Goal: Check status: Check status

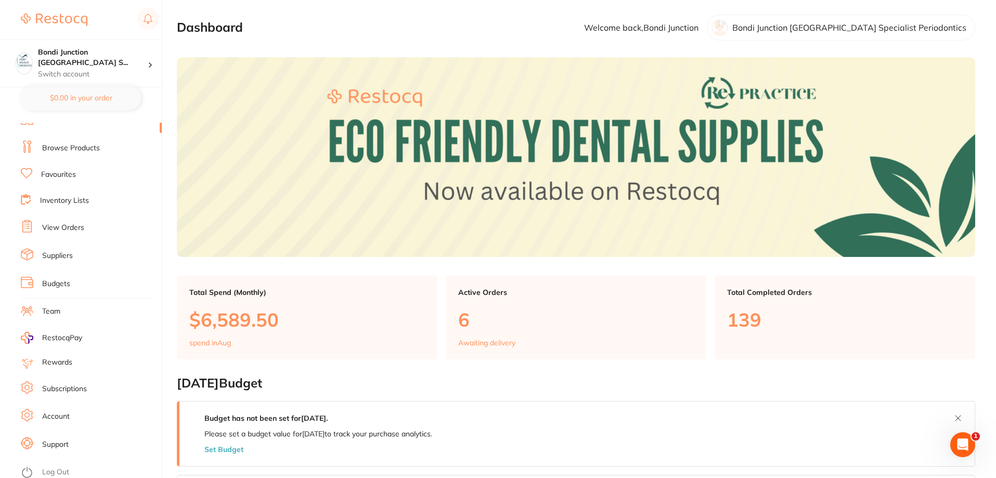
scroll to position [14, 0]
click at [98, 217] on li "View Orders" at bounding box center [91, 225] width 141 height 16
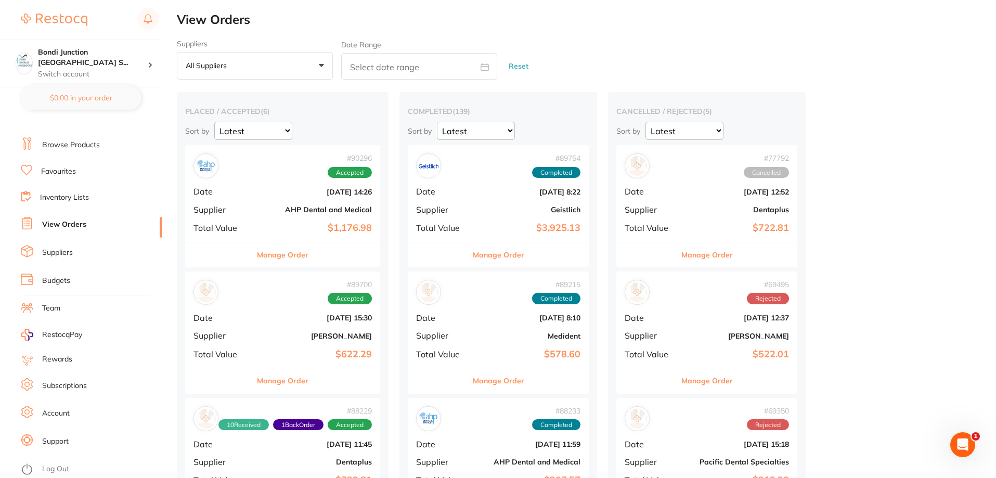
click at [326, 214] on b "AHP Dental and Medical" at bounding box center [315, 210] width 113 height 8
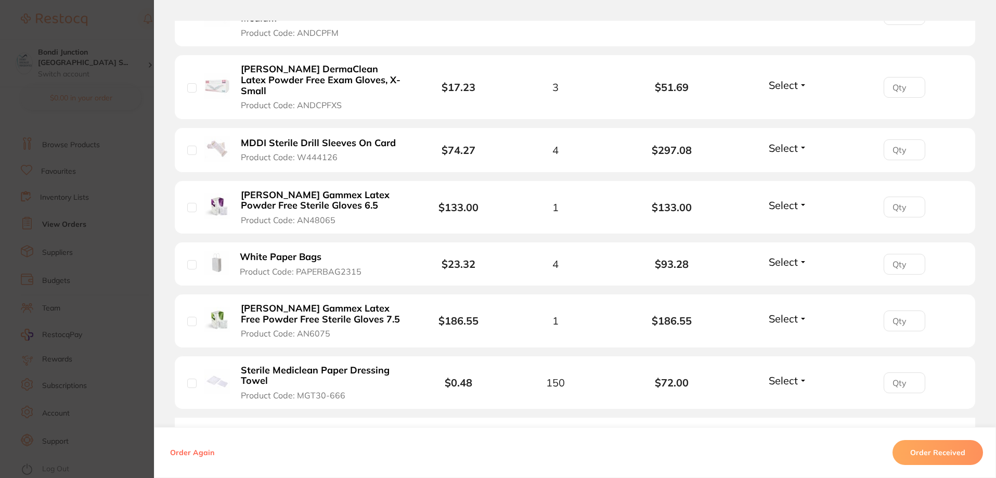
scroll to position [468, 0]
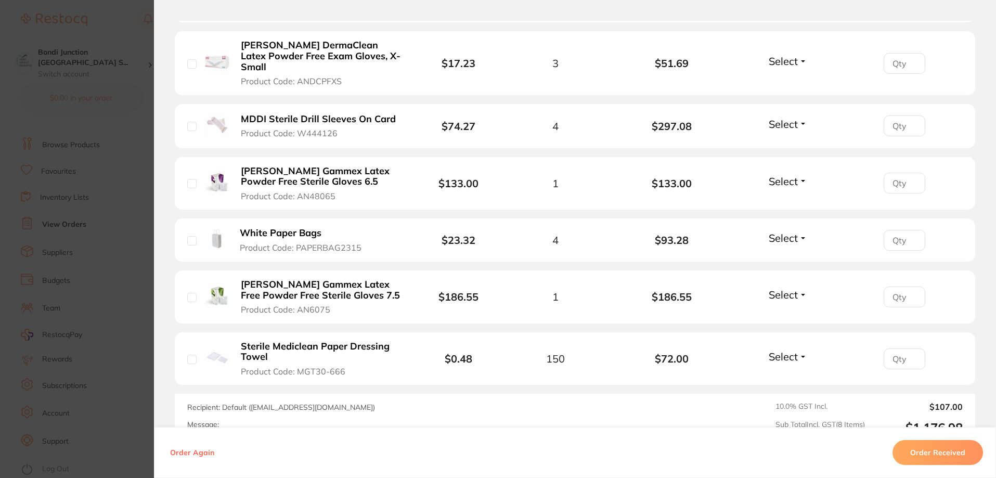
click at [81, 249] on section "Order ID: Restocq- 90296 Order Information Accepted Order Order Date [DATE] 14:…" at bounding box center [498, 239] width 996 height 478
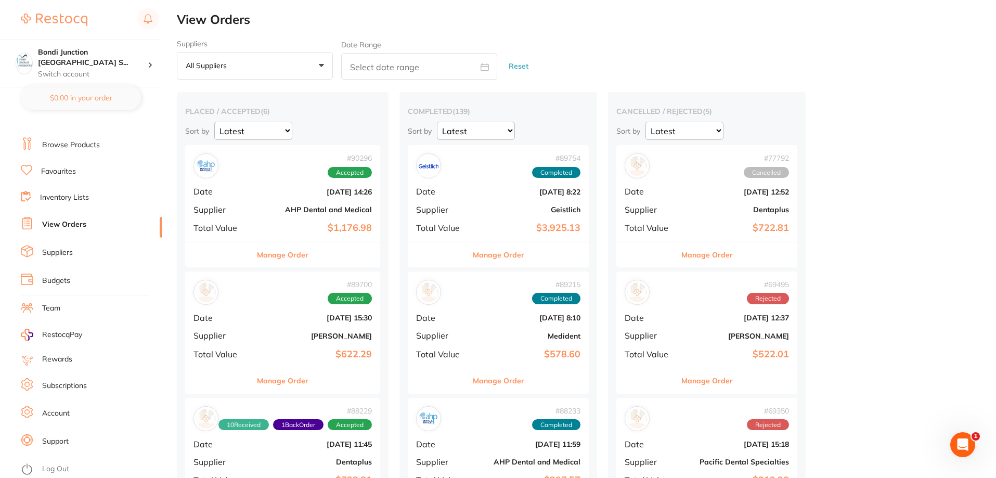
click at [361, 174] on span "Accepted" at bounding box center [350, 172] width 44 height 11
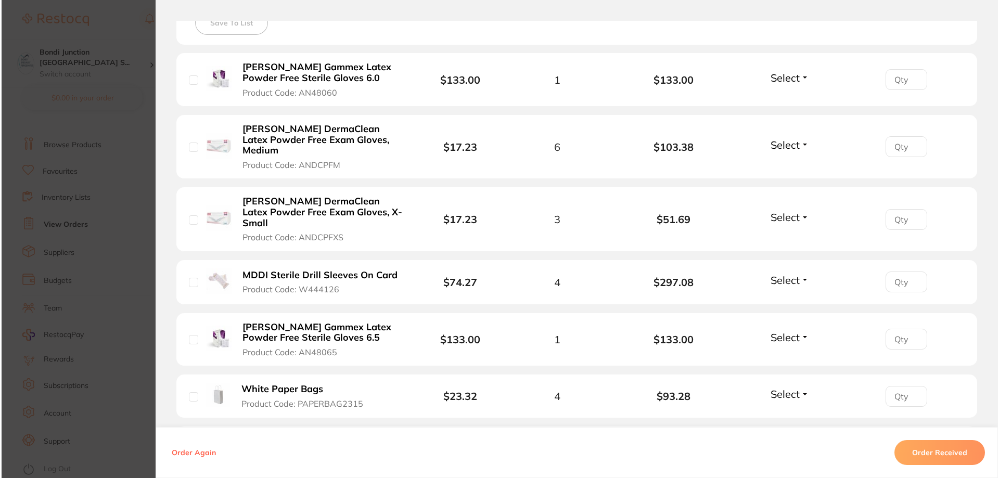
scroll to position [364, 0]
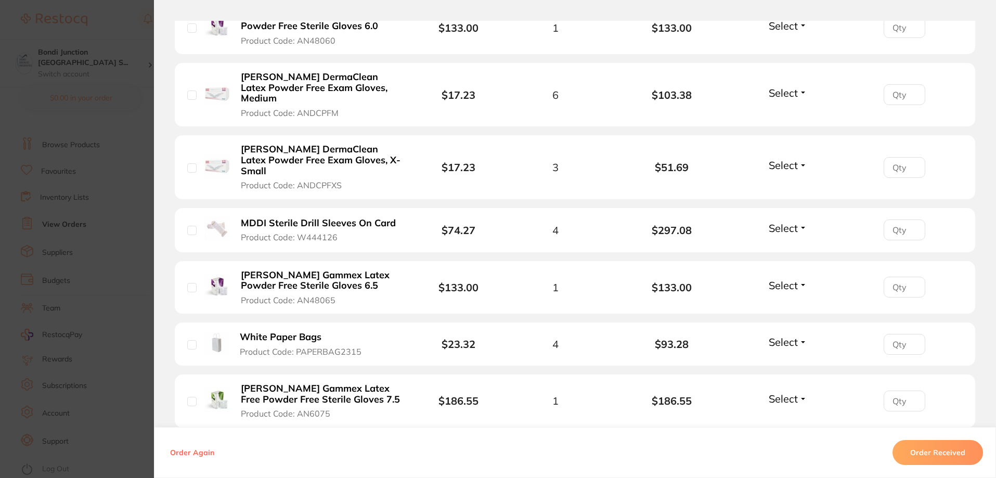
click at [272, 332] on b "White Paper Bags" at bounding box center [281, 337] width 82 height 11
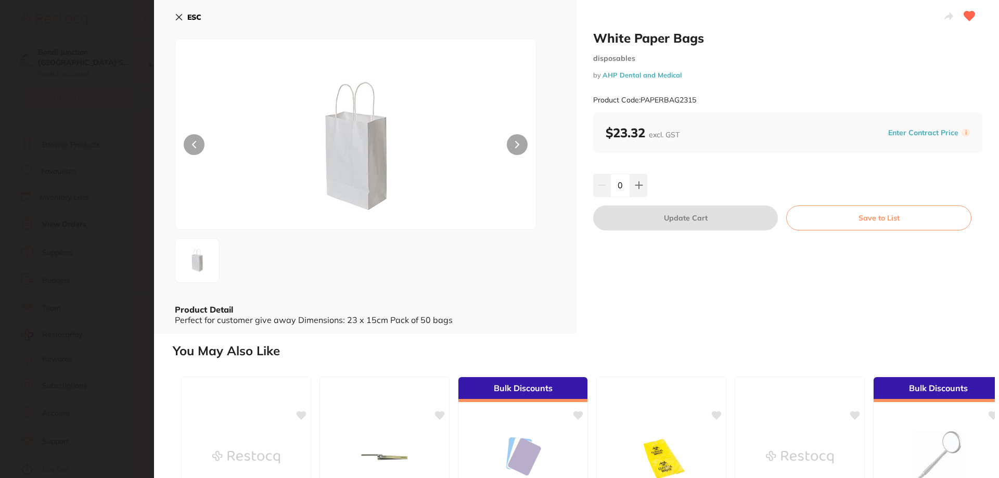
scroll to position [0, 0]
click at [182, 12] on button "ESC" at bounding box center [188, 17] width 27 height 18
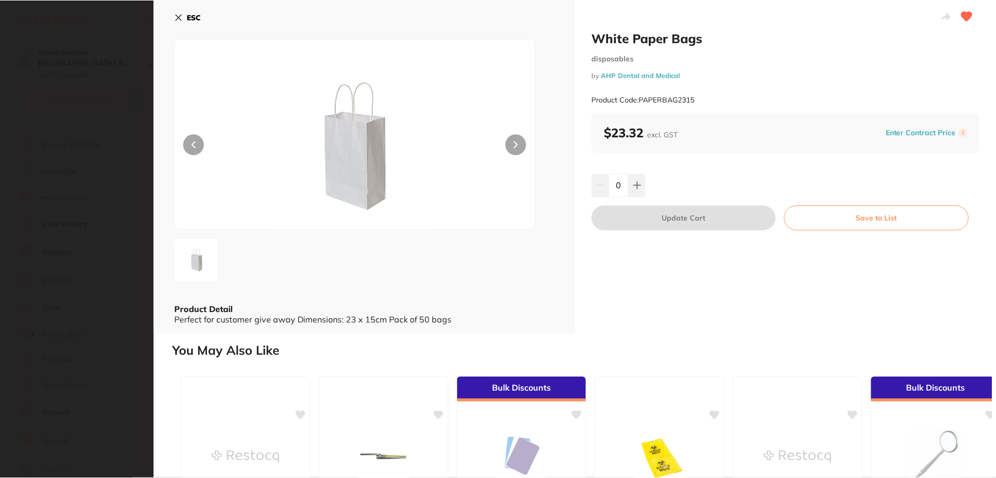
scroll to position [2, 0]
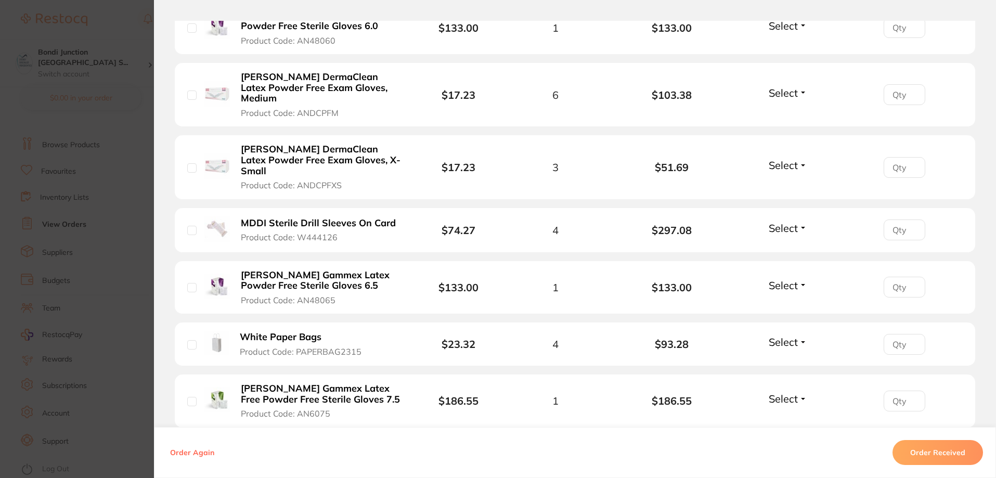
click at [292, 217] on button "MDDI Sterile Drill Sleeves On Card Product Code: W444126" at bounding box center [321, 229] width 167 height 25
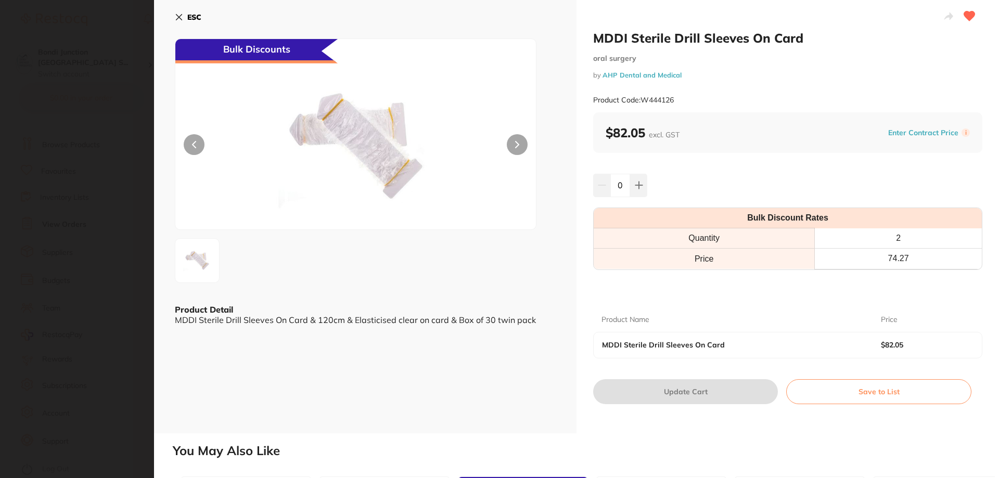
scroll to position [0, 0]
click at [196, 17] on b "ESC" at bounding box center [194, 16] width 14 height 9
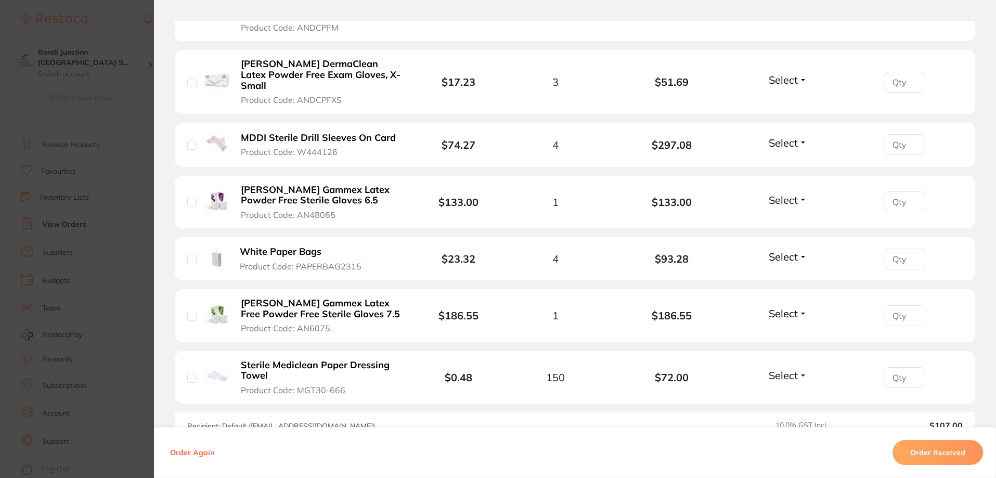
scroll to position [468, 0]
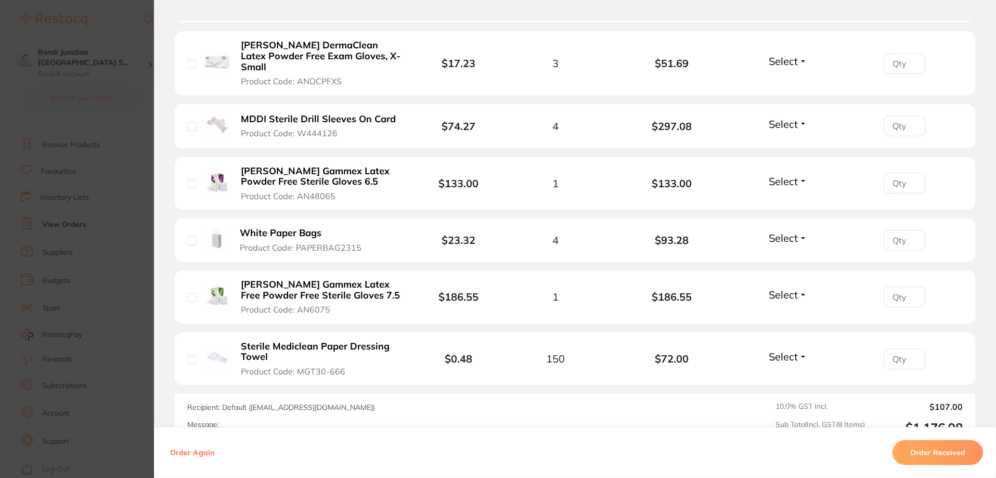
click at [275, 341] on b "Sterile Mediclean Paper Dressing Towel" at bounding box center [321, 351] width 161 height 21
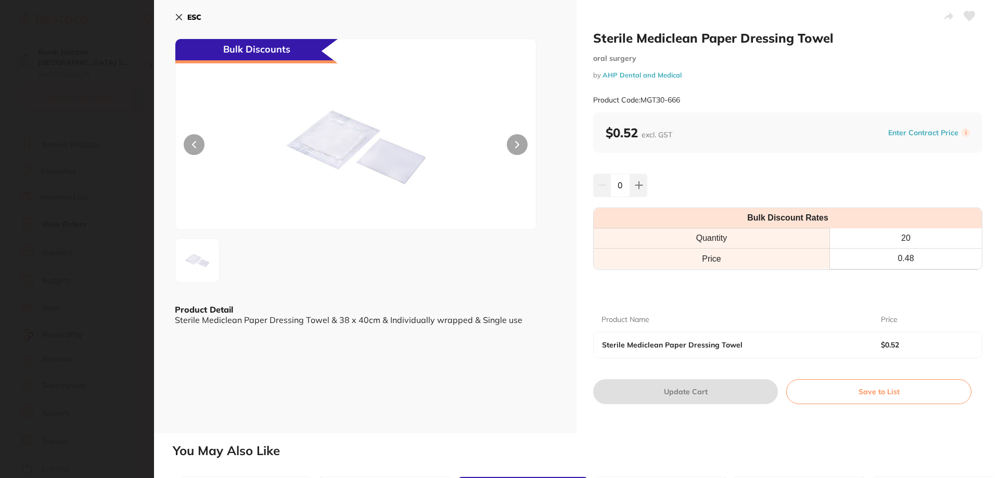
scroll to position [0, 0]
click at [964, 15] on icon at bounding box center [969, 15] width 11 height 9
click at [179, 18] on icon at bounding box center [179, 17] width 8 height 8
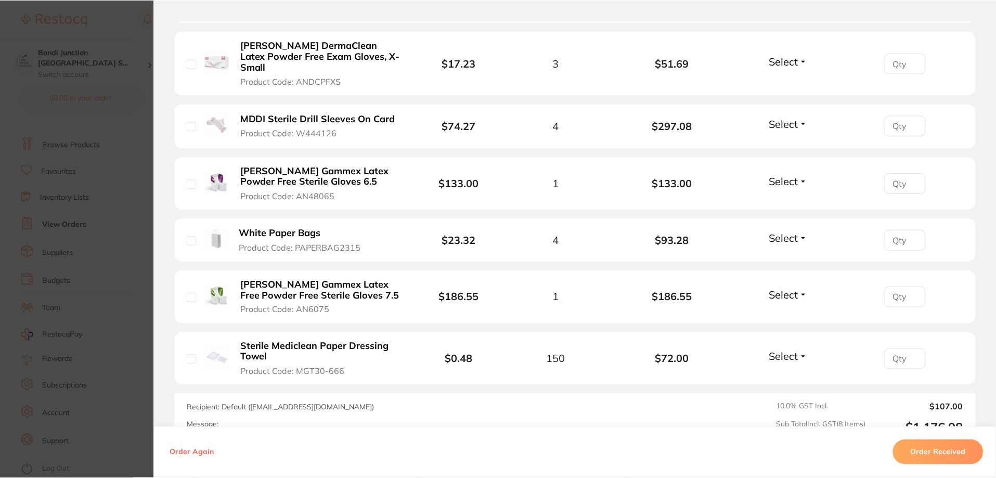
scroll to position [2, 0]
click at [314, 279] on b "[PERSON_NAME] Gammex Latex Free Powder Free Sterile Gloves 7.5" at bounding box center [321, 289] width 161 height 21
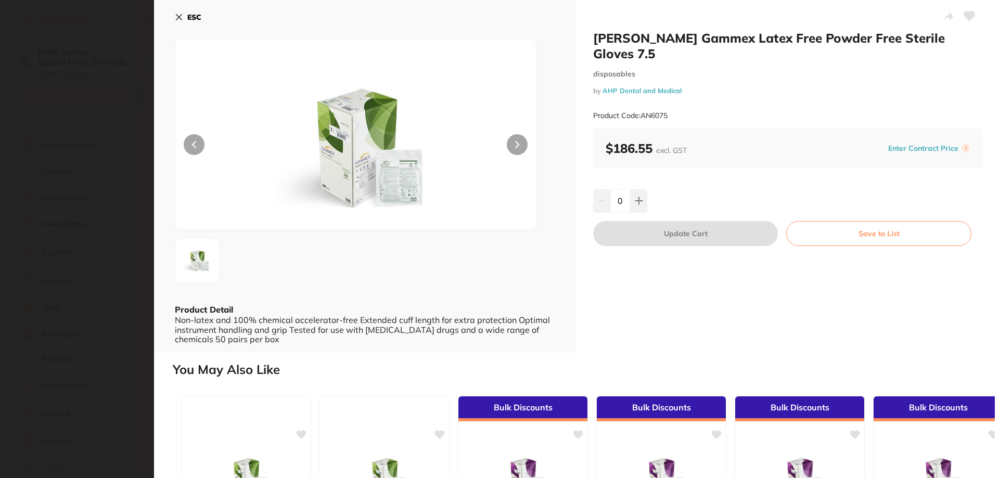
scroll to position [0, 0]
click at [966, 15] on icon at bounding box center [969, 15] width 11 height 9
click at [186, 19] on button "ESC" at bounding box center [188, 17] width 27 height 18
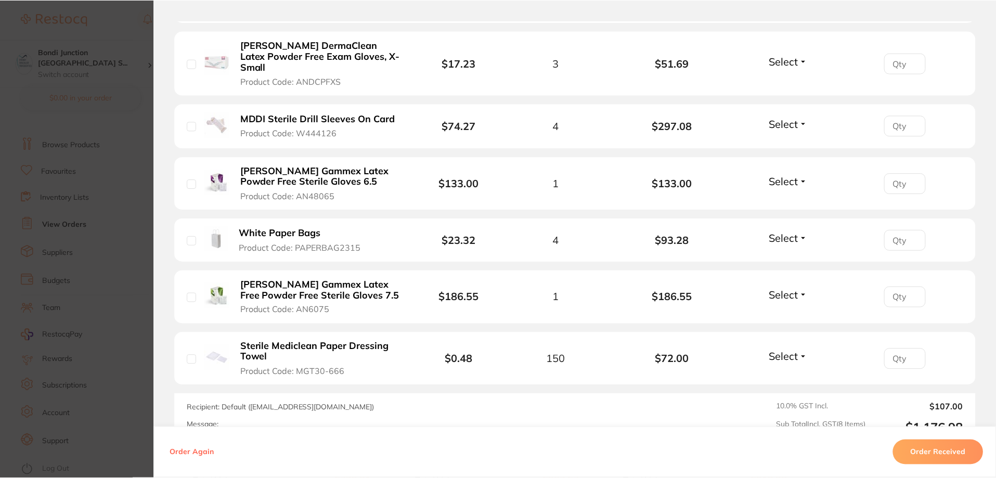
scroll to position [2, 0]
click at [265, 228] on b "White Paper Bags" at bounding box center [281, 233] width 82 height 11
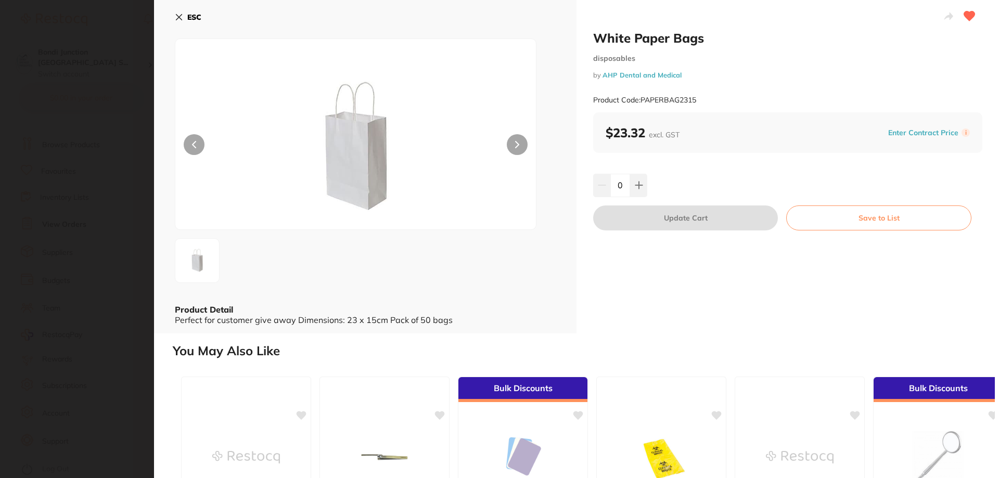
scroll to position [0, 0]
click at [186, 19] on button "ESC" at bounding box center [188, 17] width 27 height 18
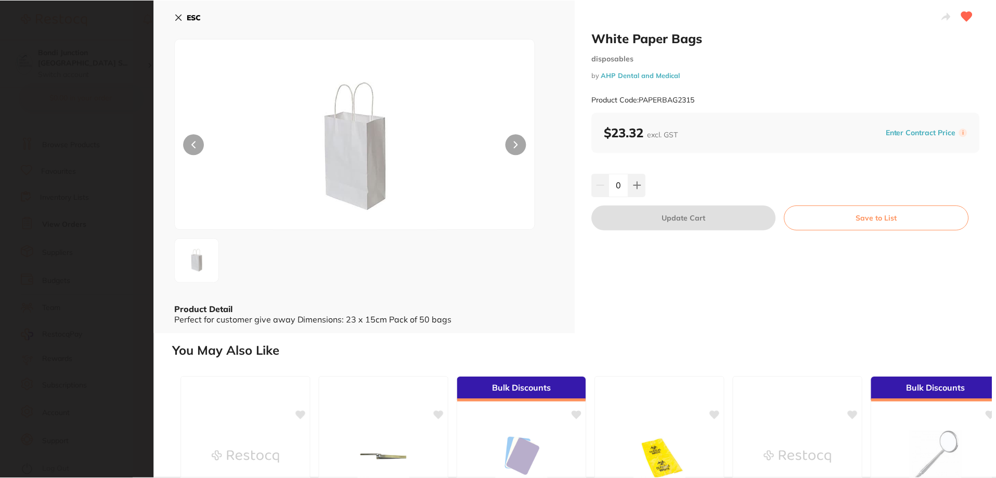
scroll to position [2, 0]
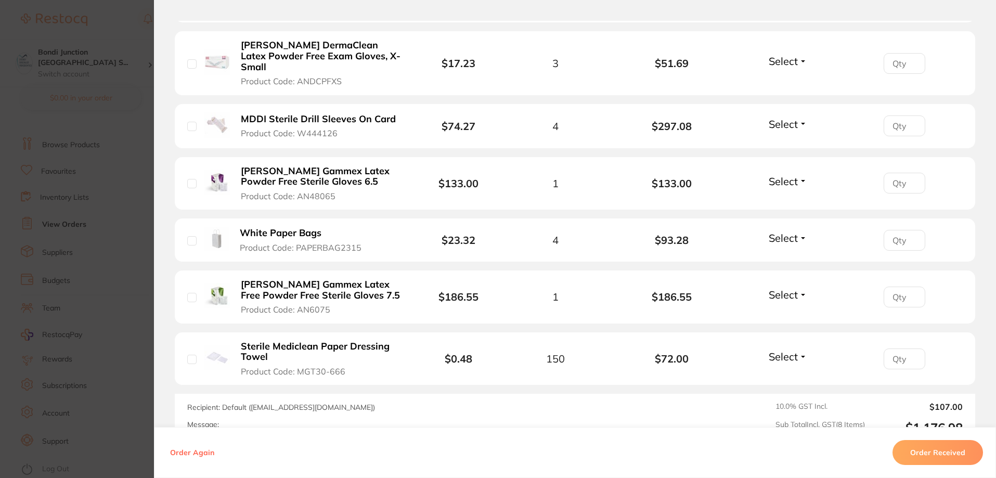
click at [255, 191] on span "Product Code: AN48065" at bounding box center [288, 195] width 95 height 9
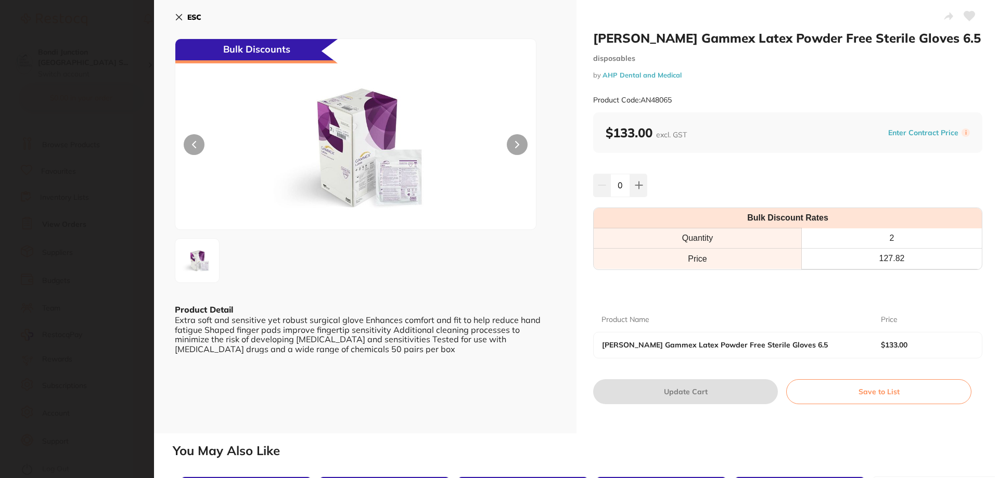
scroll to position [0, 0]
click at [964, 14] on icon at bounding box center [969, 15] width 11 height 9
click at [190, 16] on b "ESC" at bounding box center [194, 16] width 14 height 9
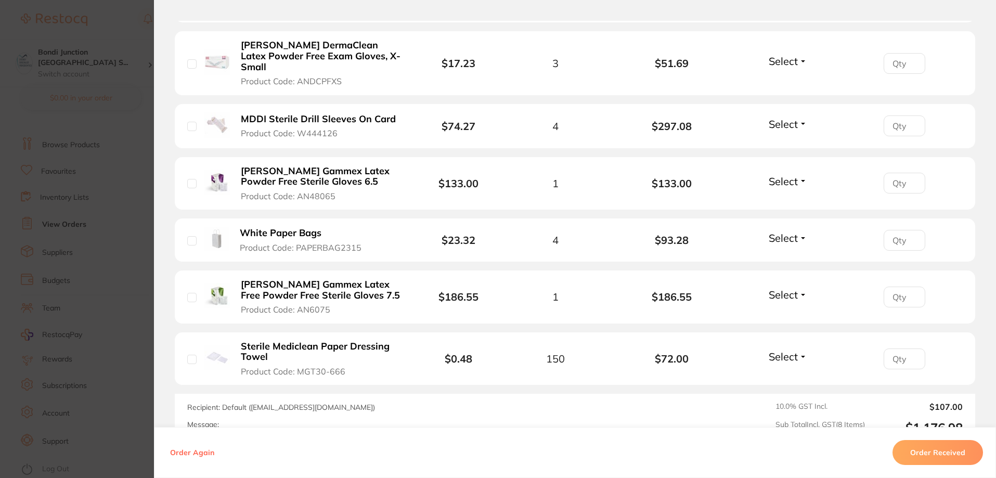
click at [248, 114] on b "MDDI Sterile Drill Sleeves On Card" at bounding box center [318, 119] width 155 height 11
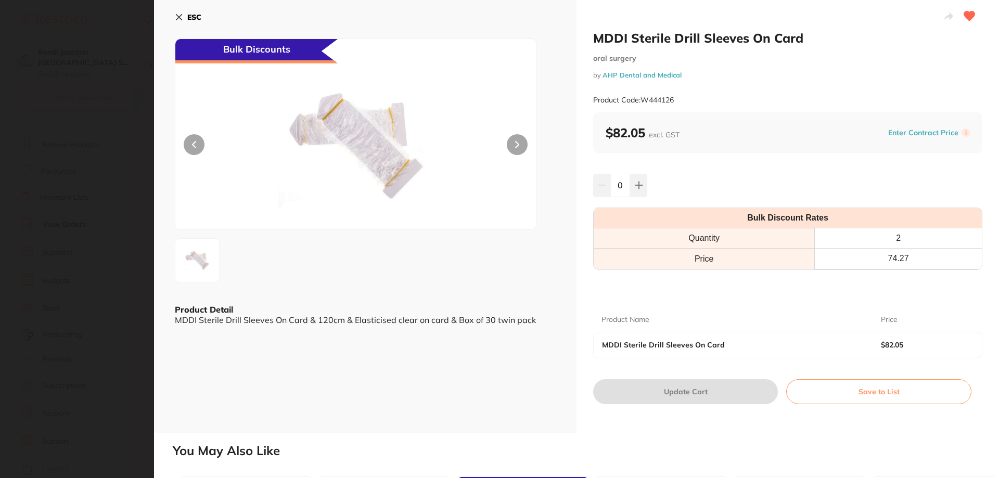
click at [187, 14] on button "ESC" at bounding box center [188, 17] width 27 height 18
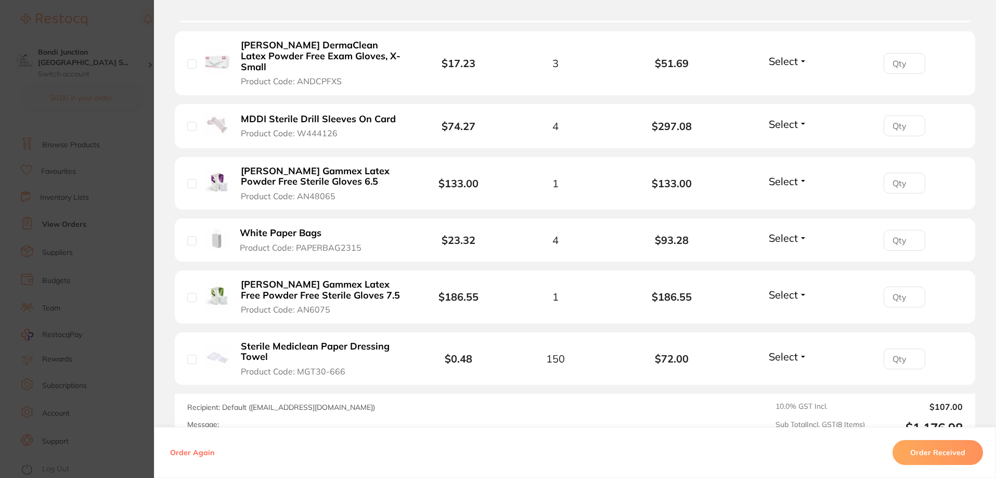
click at [283, 48] on b "[PERSON_NAME] DermaClean Latex Powder Free Exam Gloves, X-Small" at bounding box center [321, 56] width 161 height 32
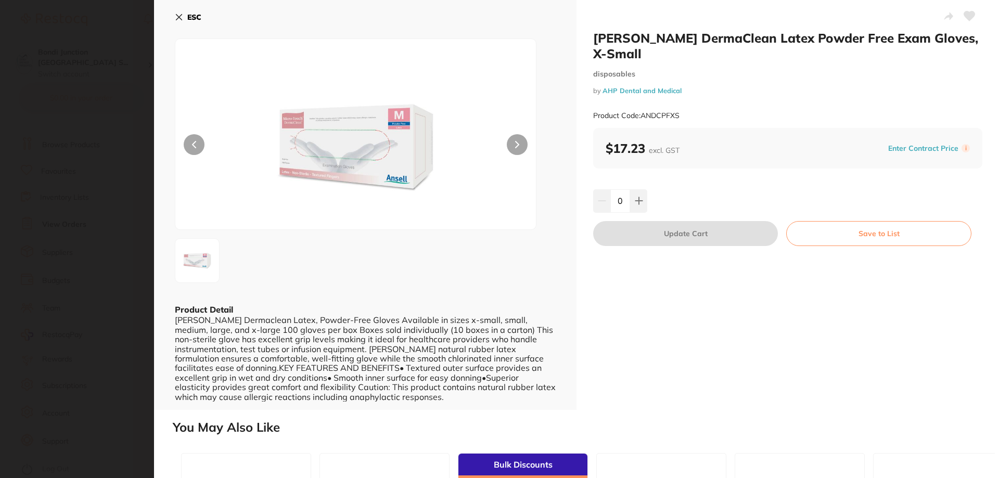
click at [972, 18] on icon at bounding box center [969, 16] width 11 height 10
click at [180, 14] on icon at bounding box center [179, 17] width 8 height 8
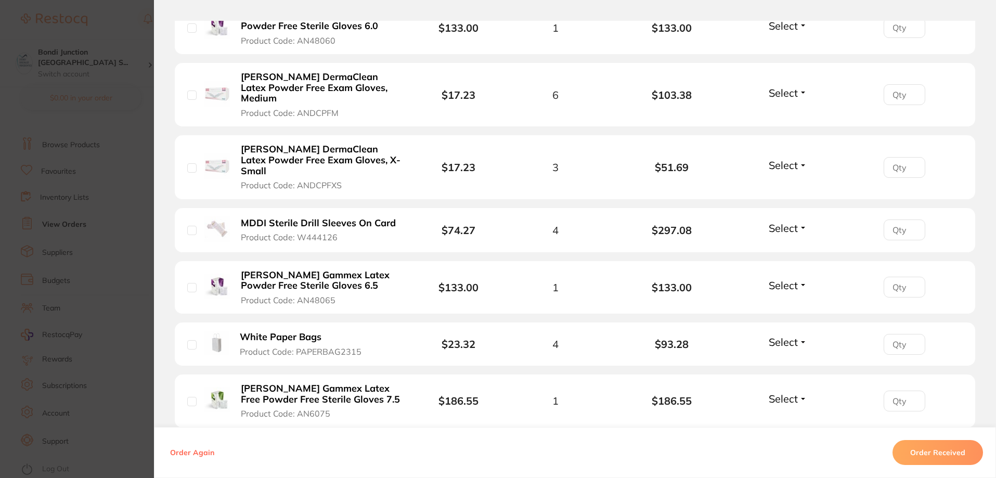
click at [307, 92] on b "[PERSON_NAME] DermaClean Latex Powder Free Exam Gloves, Medium" at bounding box center [321, 88] width 161 height 32
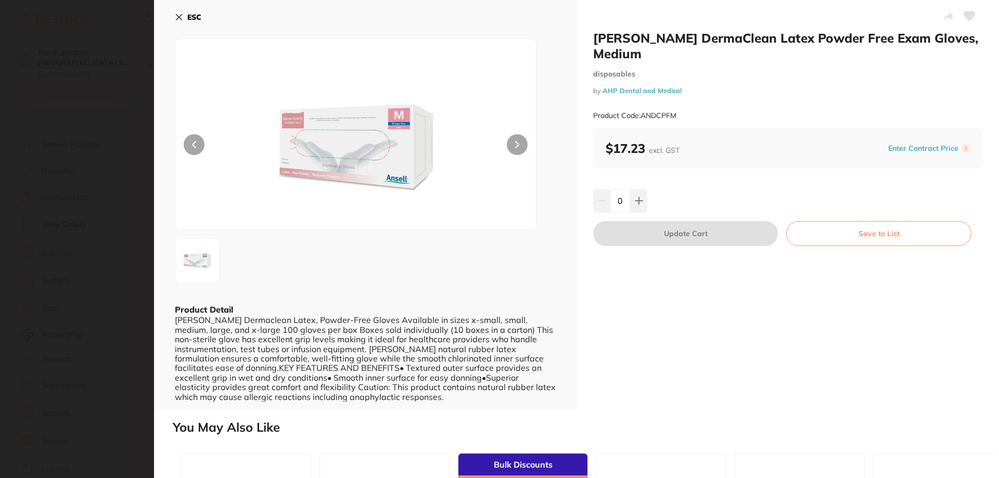
click at [964, 14] on icon at bounding box center [969, 15] width 11 height 9
click at [191, 18] on b "ESC" at bounding box center [194, 16] width 14 height 9
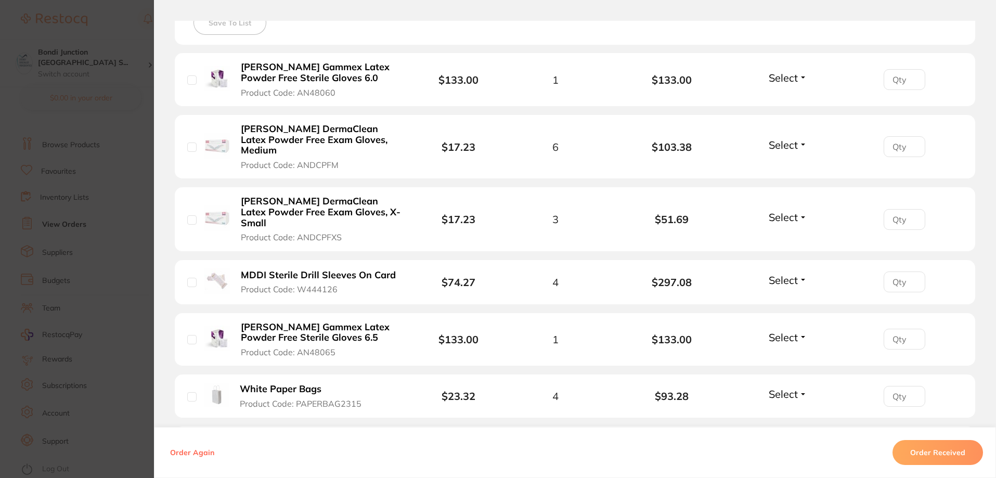
click at [296, 80] on b "[PERSON_NAME] Gammex Latex Powder Free Sterile Gloves 6.0" at bounding box center [321, 72] width 161 height 21
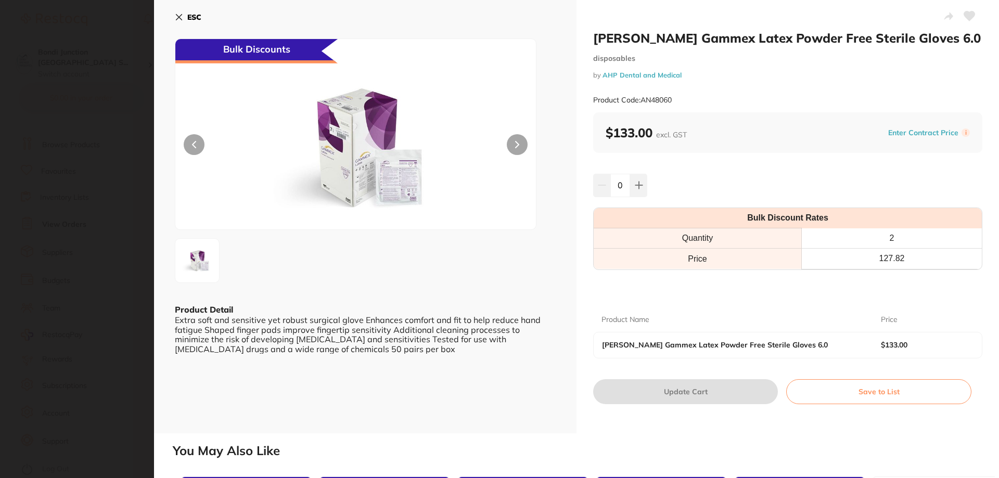
click at [970, 14] on icon at bounding box center [969, 15] width 11 height 9
click at [192, 17] on b "ESC" at bounding box center [194, 16] width 14 height 9
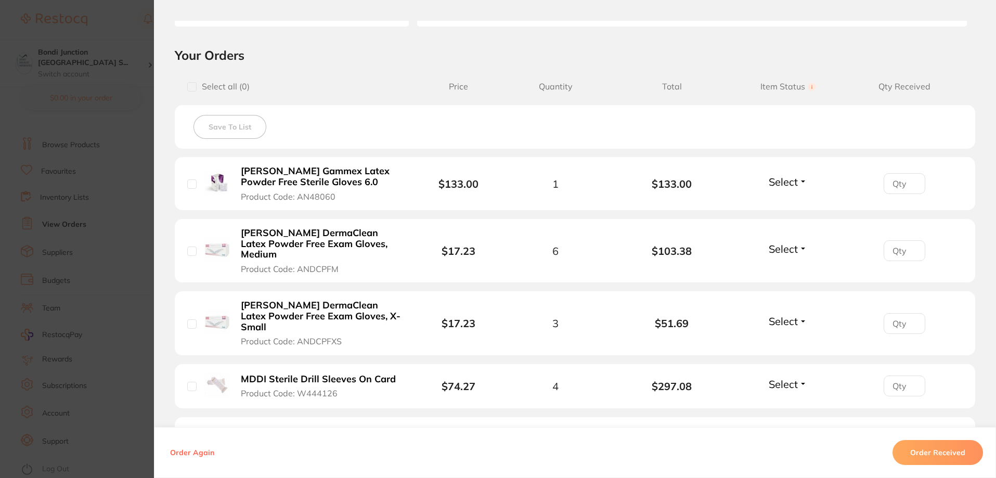
click at [103, 82] on section "Order ID: Restocq- 90296 Order Information Accepted Order Order Date [DATE] 14:…" at bounding box center [498, 239] width 996 height 478
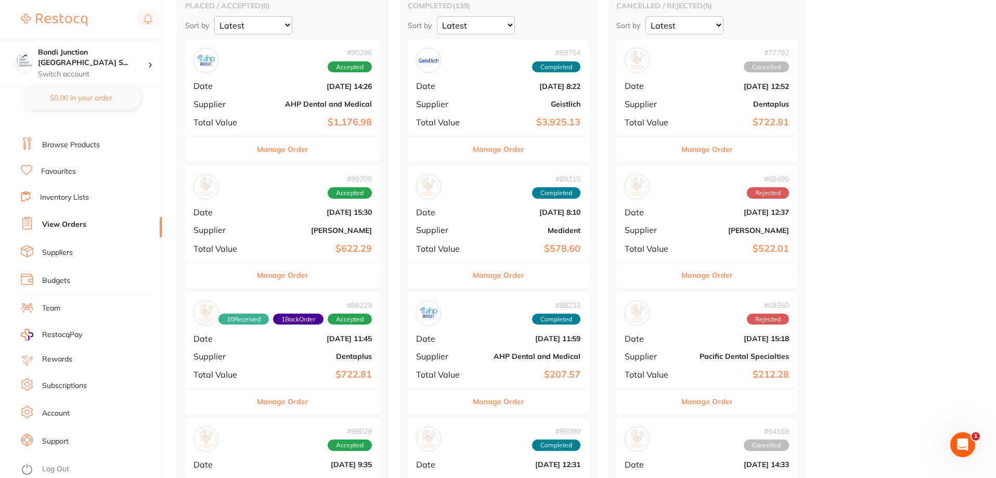
click at [285, 236] on div "# 89700 Accepted Date [DATE] 15:30 Supplier [PERSON_NAME] Total Value $622.29" at bounding box center [282, 214] width 195 height 96
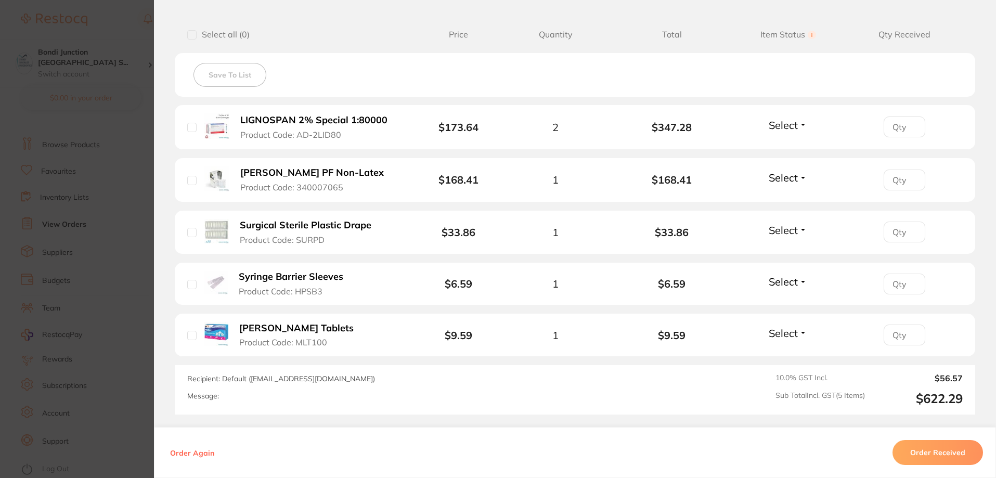
click at [311, 121] on b "LIGNOSPAN 2% Special 1:80000" at bounding box center [313, 120] width 147 height 11
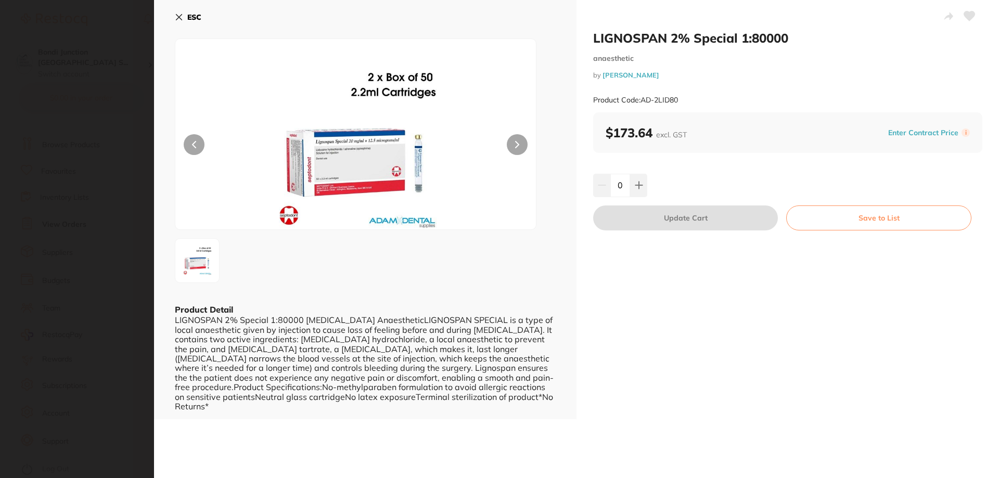
click at [970, 14] on icon at bounding box center [969, 15] width 11 height 9
click at [188, 17] on b "ESC" at bounding box center [194, 16] width 14 height 9
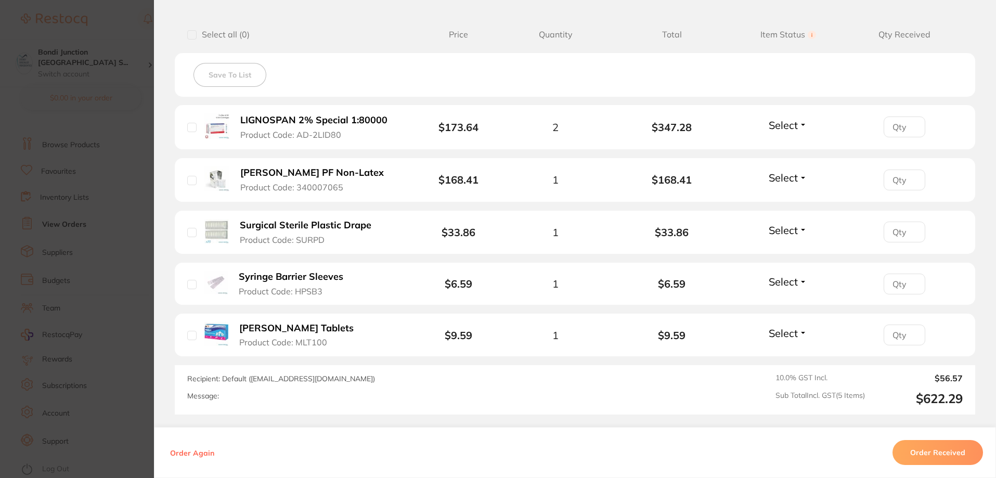
click at [275, 188] on span "Product Code: 340007065" at bounding box center [291, 187] width 103 height 9
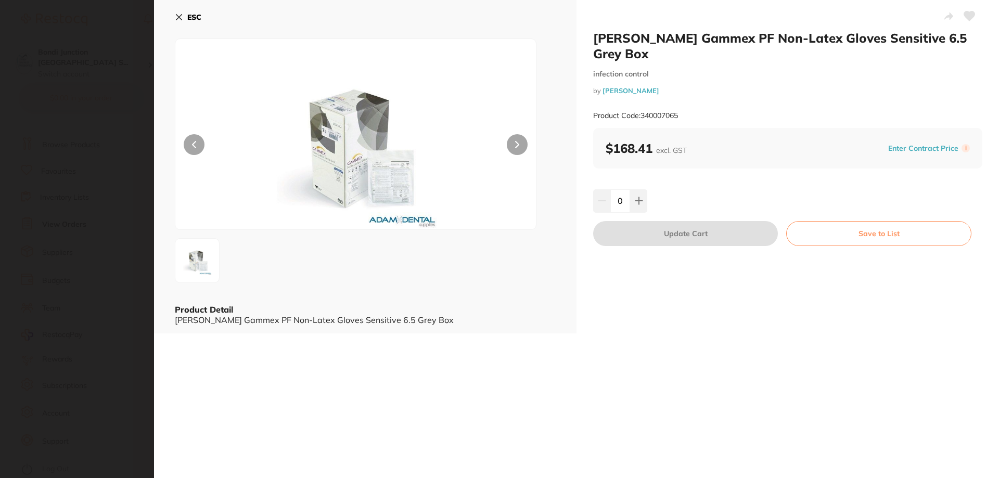
click at [965, 13] on icon at bounding box center [969, 15] width 11 height 9
click at [183, 14] on button "ESC" at bounding box center [188, 17] width 27 height 18
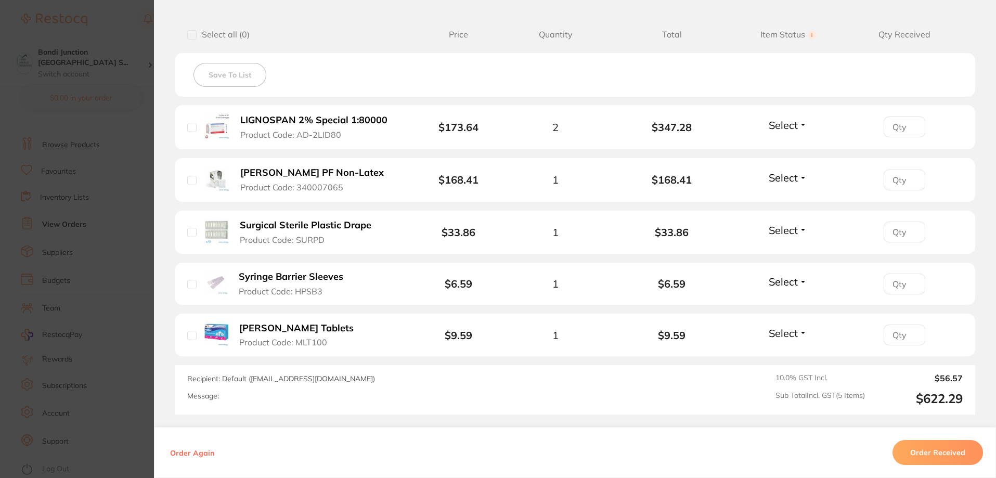
click at [267, 227] on b "Surgical Sterile Plastic Drape" at bounding box center [306, 225] width 132 height 11
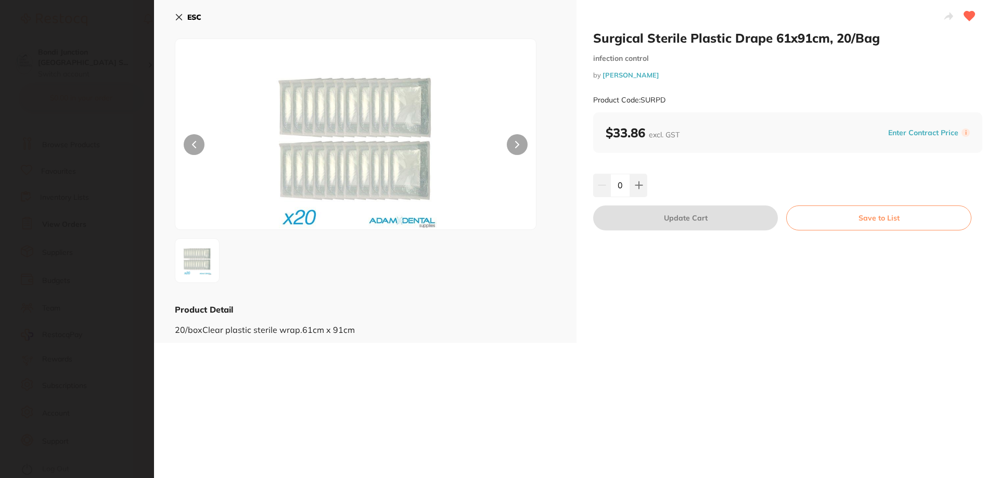
click at [187, 16] on b "ESC" at bounding box center [194, 16] width 14 height 9
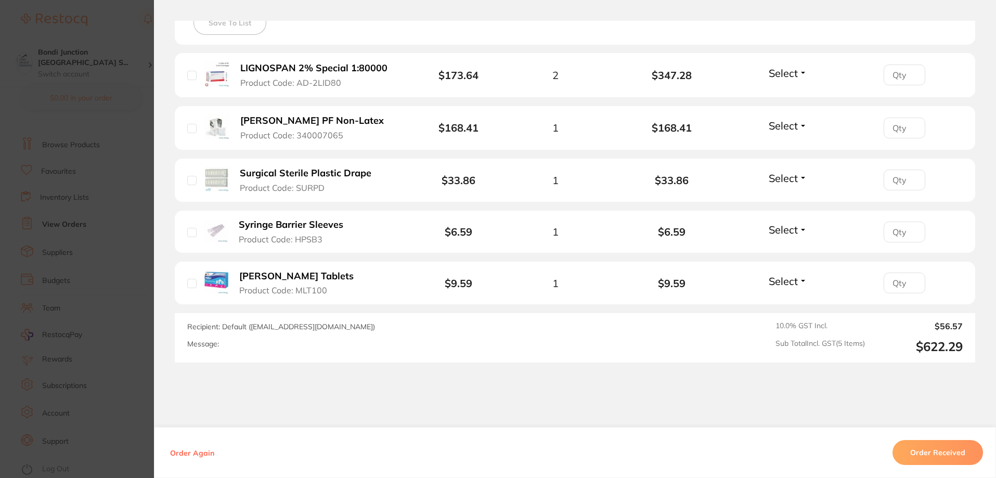
click at [255, 225] on b "Syringe Barrier Sleeves" at bounding box center [291, 225] width 105 height 11
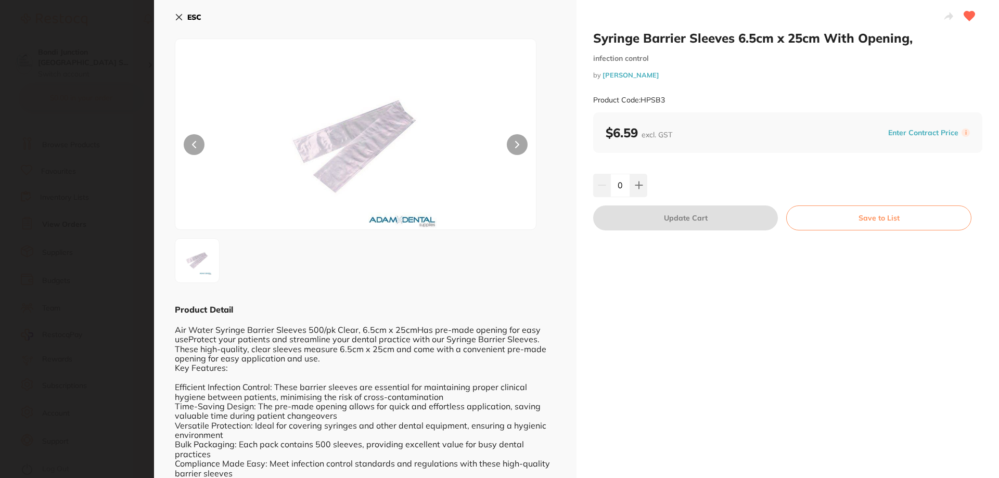
click at [181, 14] on icon at bounding box center [179, 17] width 8 height 8
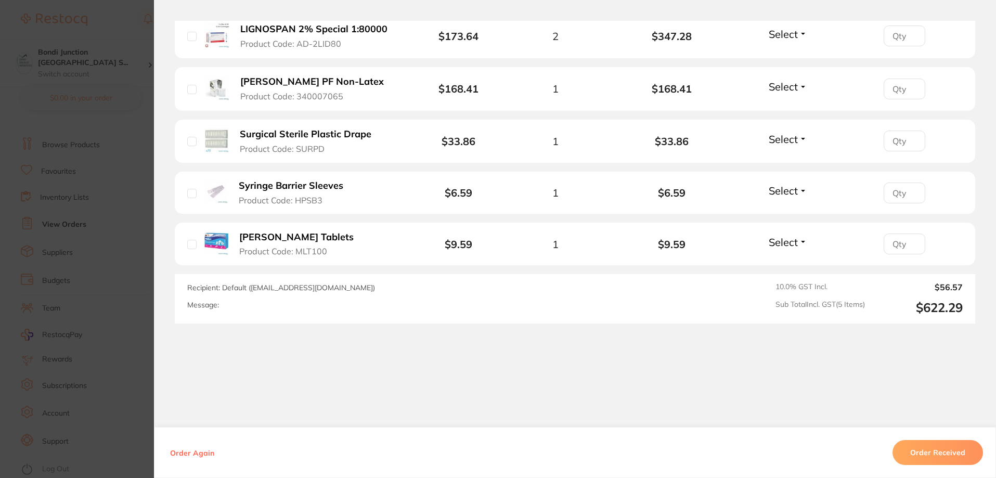
click at [262, 252] on span "Product Code: MLT100" at bounding box center [283, 251] width 88 height 9
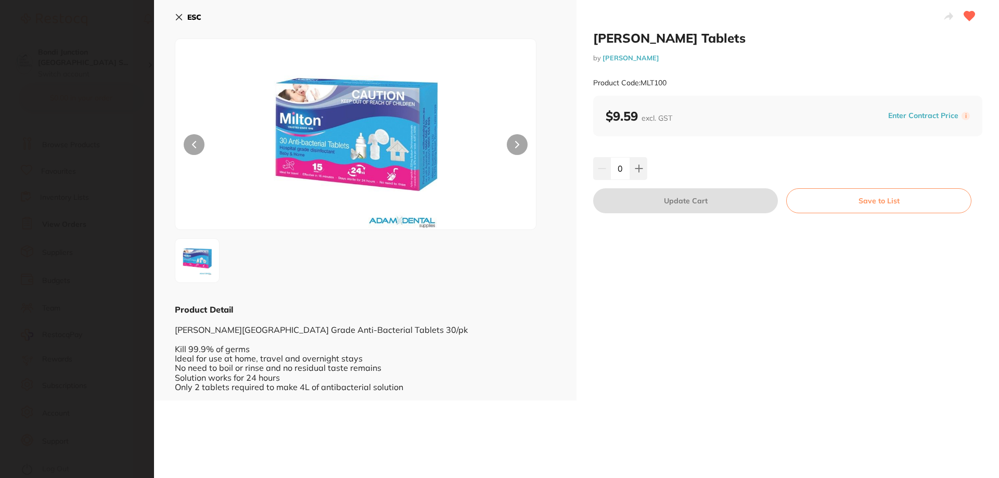
click at [177, 19] on icon at bounding box center [179, 18] width 6 height 6
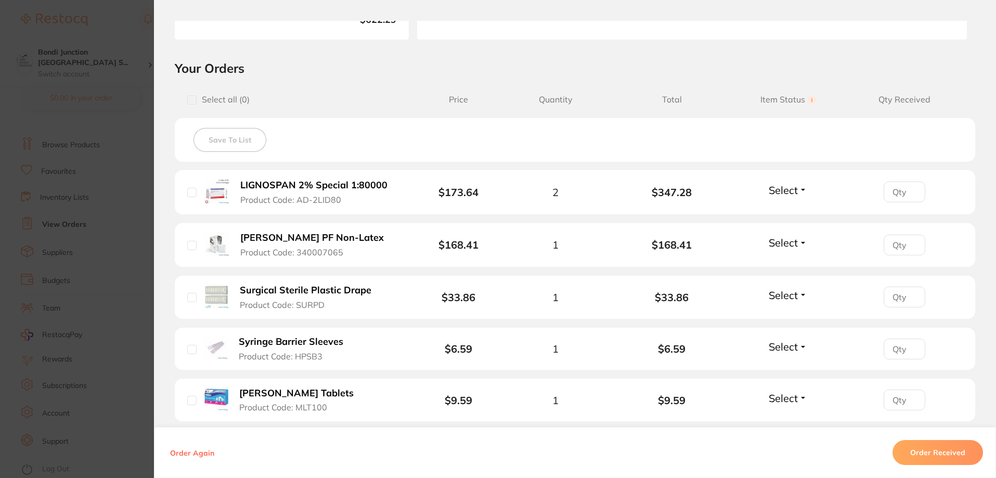
click at [125, 85] on section "Order ID: Restocq- 89700 Order Information Accepted Order Order Date [DATE] 15:…" at bounding box center [498, 239] width 996 height 478
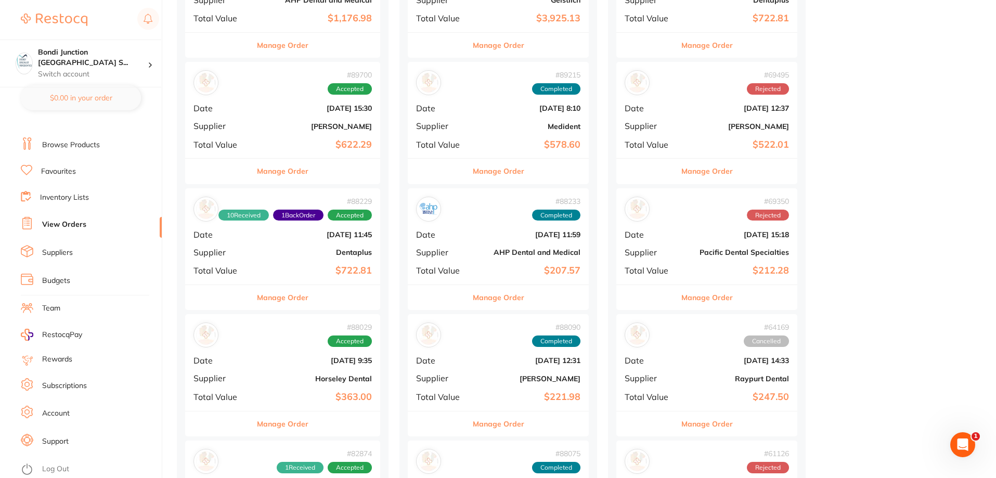
click at [308, 249] on div "# 88229 10 Received 1 Back Order Accepted Date [DATE] 11:45 Supplier Dentaplus …" at bounding box center [282, 236] width 195 height 96
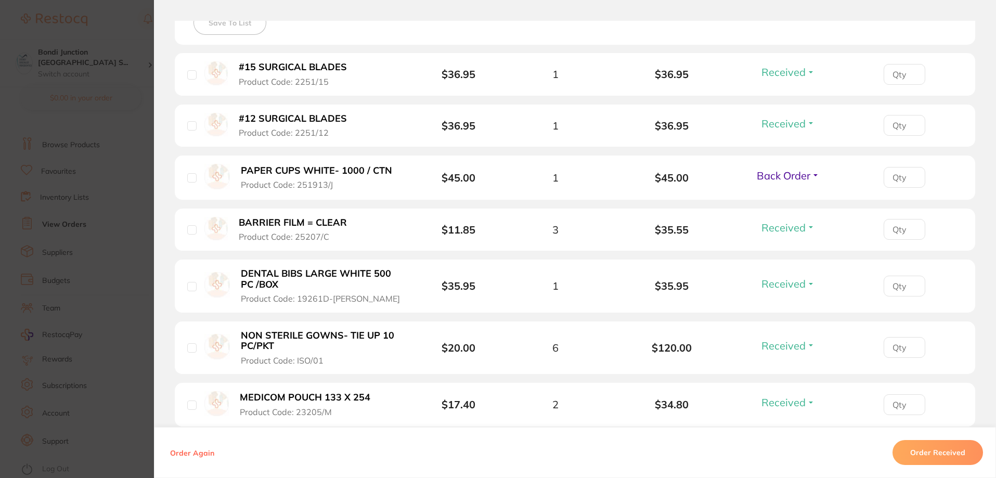
click at [270, 71] on b "#15 SURGICAL BLADES" at bounding box center [293, 67] width 108 height 11
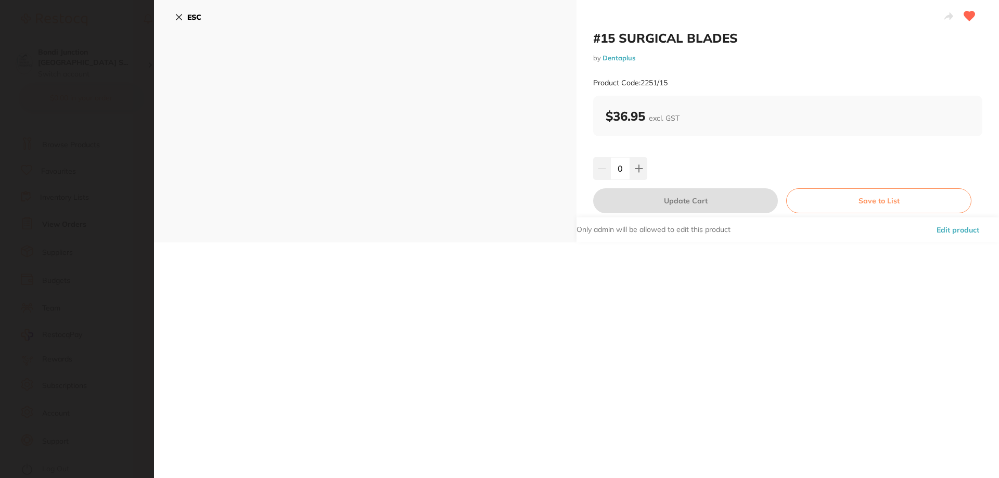
click at [183, 16] on icon at bounding box center [179, 17] width 8 height 8
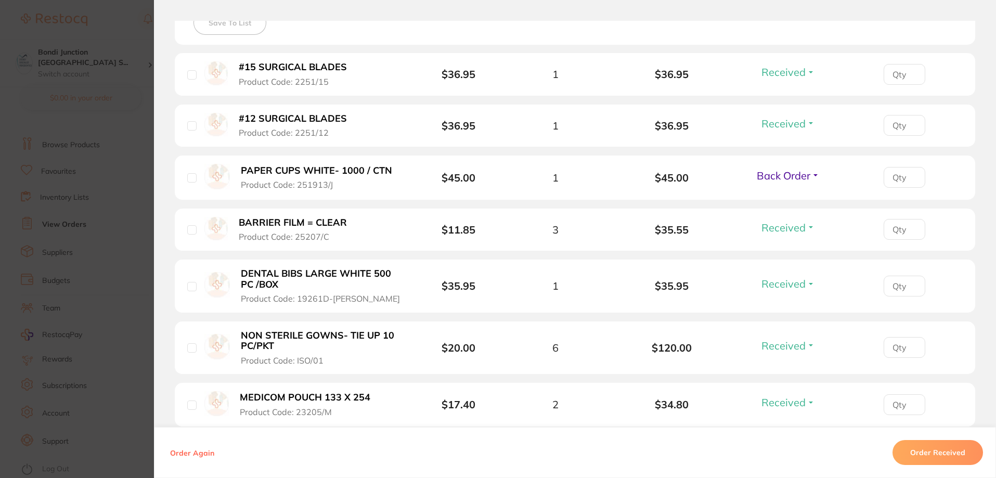
click at [254, 133] on span "Product Code: 2251/12" at bounding box center [284, 132] width 90 height 9
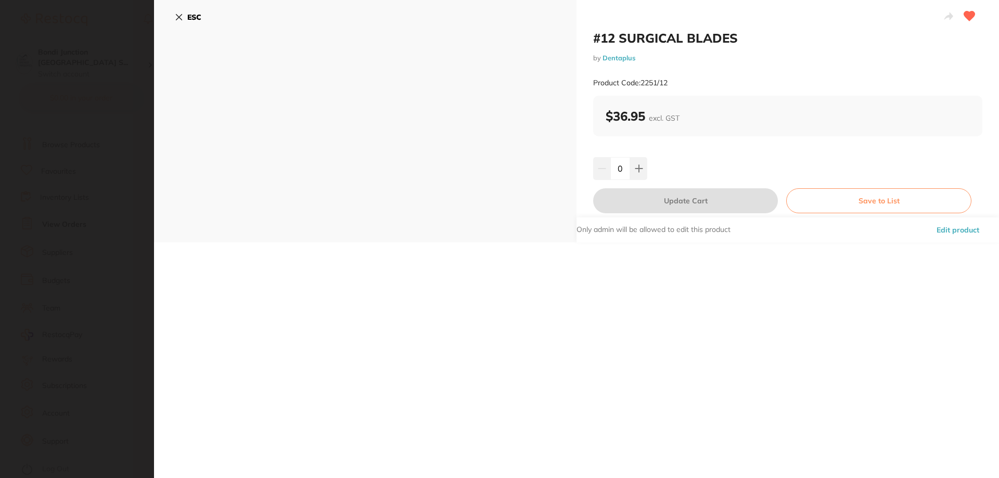
click at [196, 17] on b "ESC" at bounding box center [194, 16] width 14 height 9
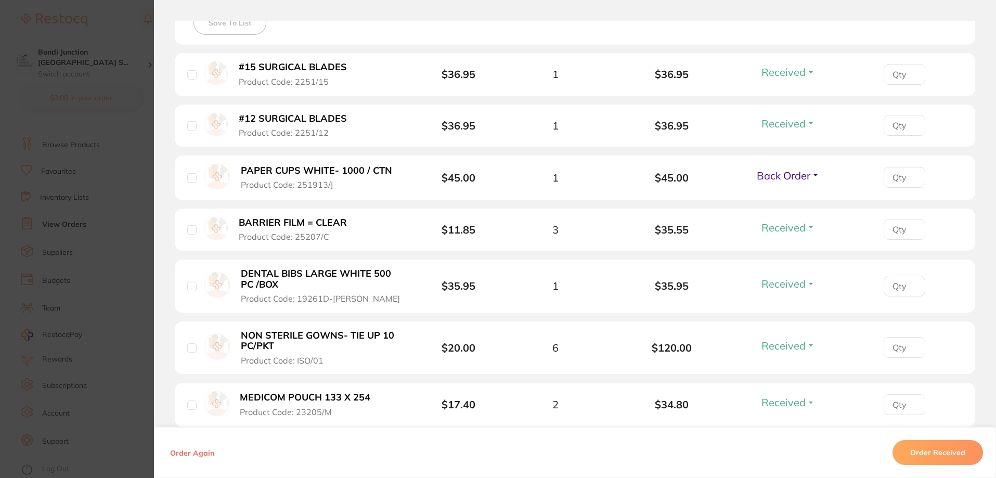
click at [259, 224] on b "BARRIER FILM = CLEAR" at bounding box center [293, 222] width 108 height 11
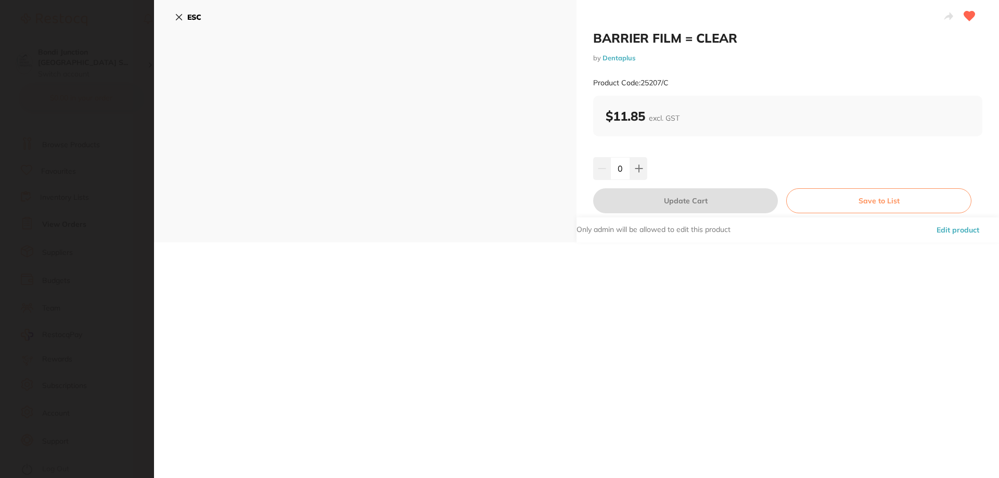
click at [188, 15] on b "ESC" at bounding box center [194, 16] width 14 height 9
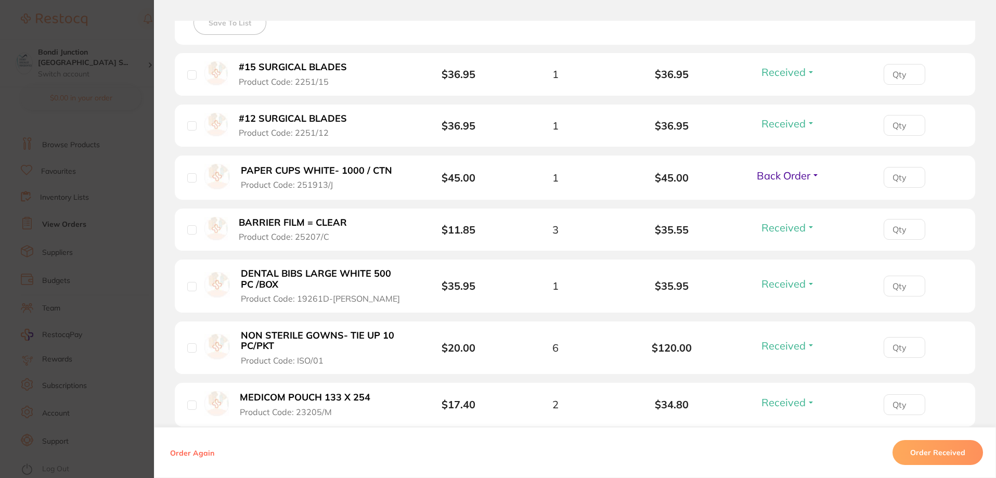
click at [283, 279] on b "DENTAL BIBS LARGE WHITE 500 PC /BOX" at bounding box center [321, 278] width 161 height 21
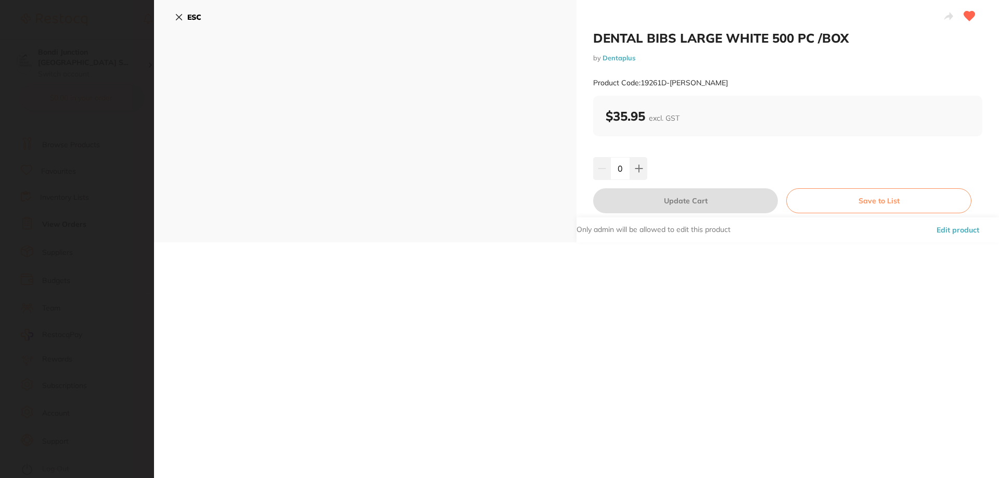
click at [180, 16] on icon at bounding box center [179, 18] width 6 height 6
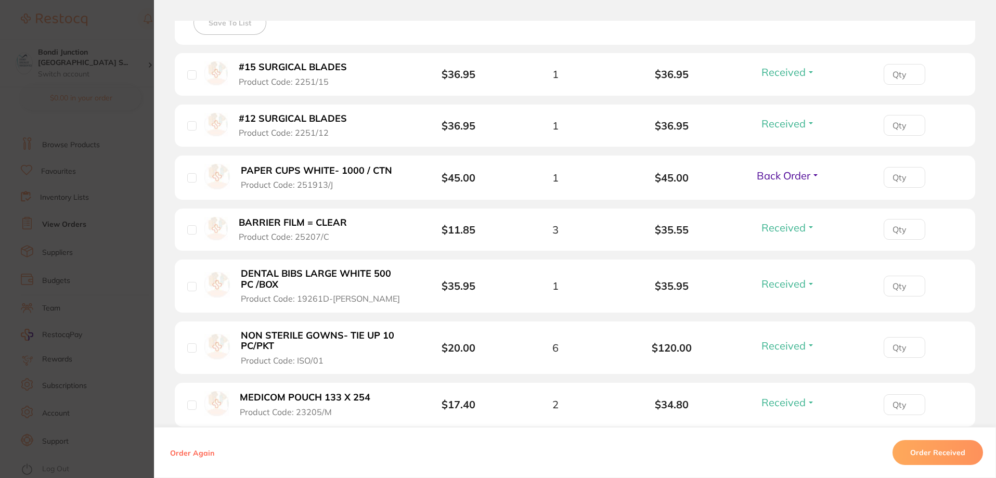
click at [327, 351] on b "NON STERILE GOWNS- TIE UP 10 PC/PKT" at bounding box center [321, 340] width 161 height 21
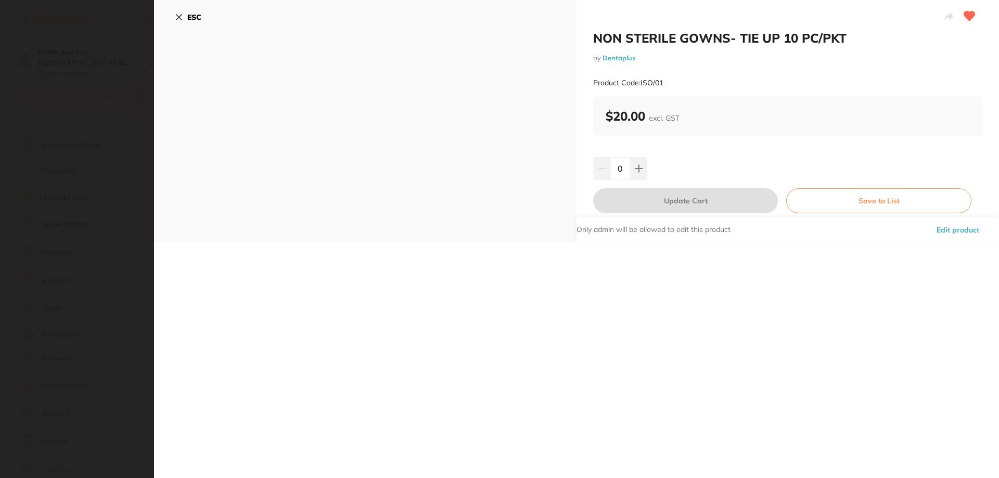
click at [91, 77] on section "NON STERILE GOWNS- TIE UP 10 PC/PKT by Dentaplus Product Code: ISO/01 ESC NON S…" at bounding box center [499, 239] width 999 height 478
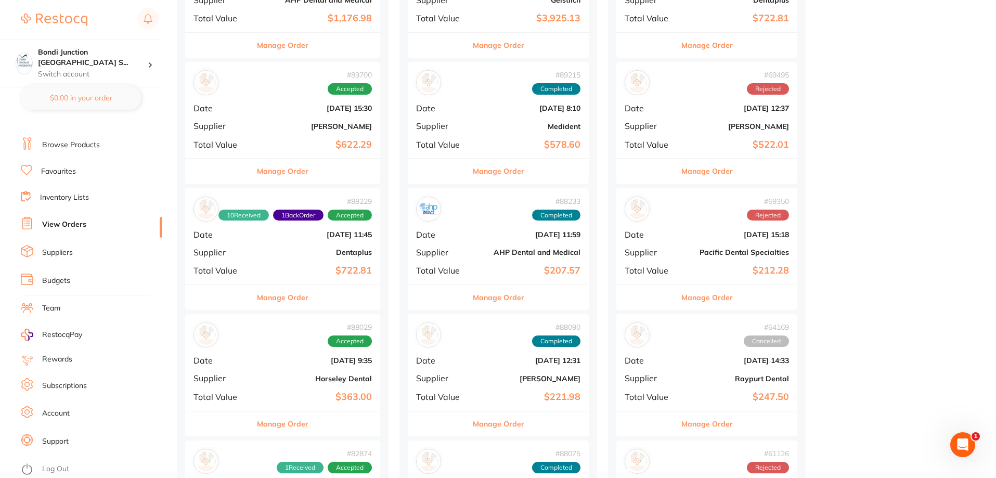
click at [270, 242] on div "# 88229 10 Received 1 Back Order Accepted Date [DATE] 11:45 Supplier Dentaplus …" at bounding box center [282, 236] width 195 height 96
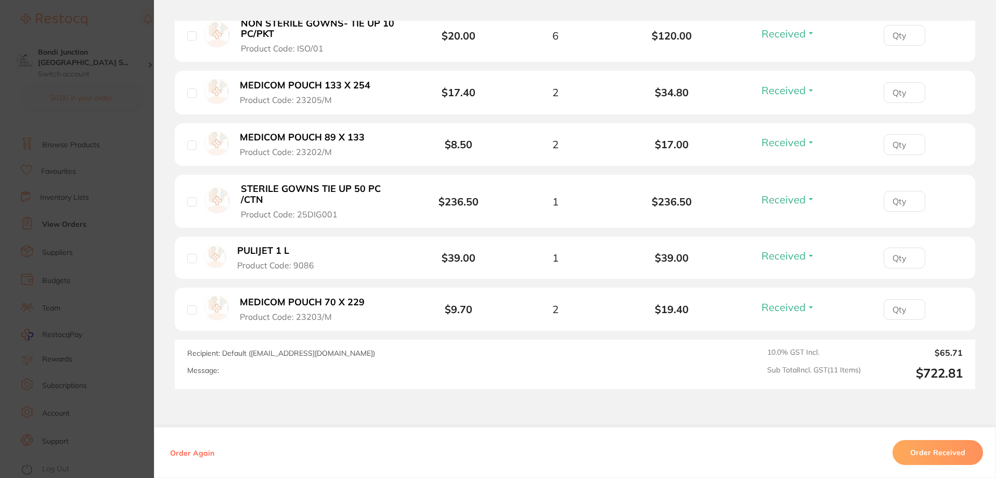
click at [297, 78] on li "MEDICOM POUCH 133 X 254 Product Code: 23205/M $17.40 2 $34.80 Received Received…" at bounding box center [575, 93] width 801 height 44
click at [293, 82] on b "MEDICOM POUCH 133 X 254" at bounding box center [305, 85] width 131 height 11
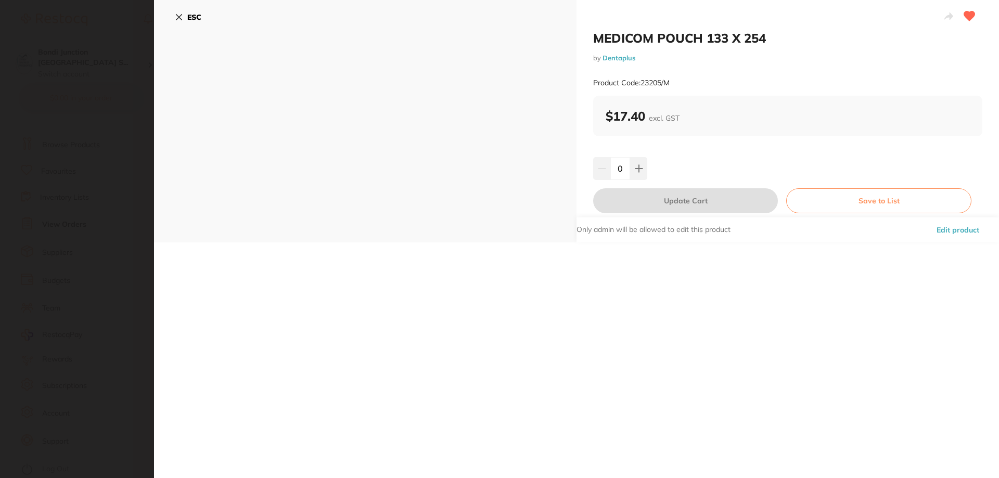
click at [194, 18] on b "ESC" at bounding box center [194, 16] width 14 height 9
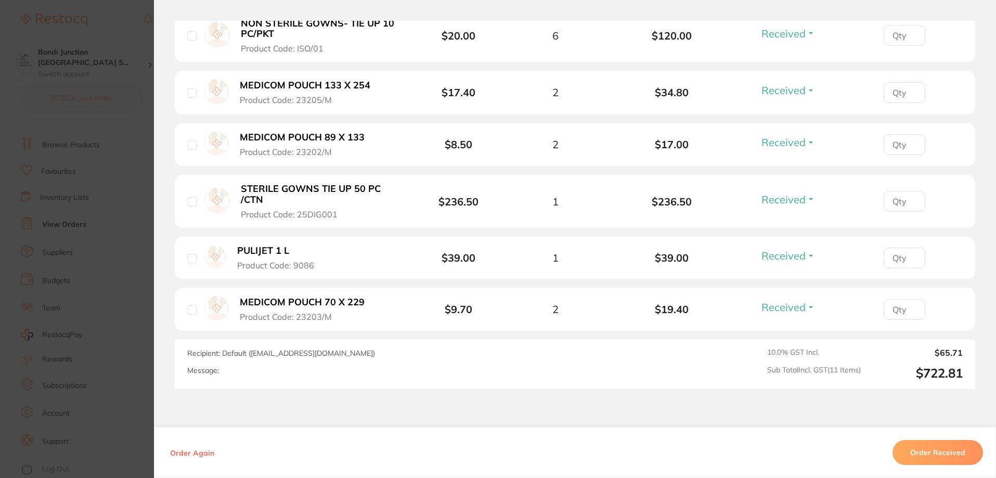
click at [294, 162] on li "MEDICOM POUCH 89 X 133 Product Code: 23202/M $8.50 2 $17.00 Received Received B…" at bounding box center [575, 145] width 801 height 44
click at [301, 148] on span "Product Code: 23202/M" at bounding box center [286, 151] width 92 height 9
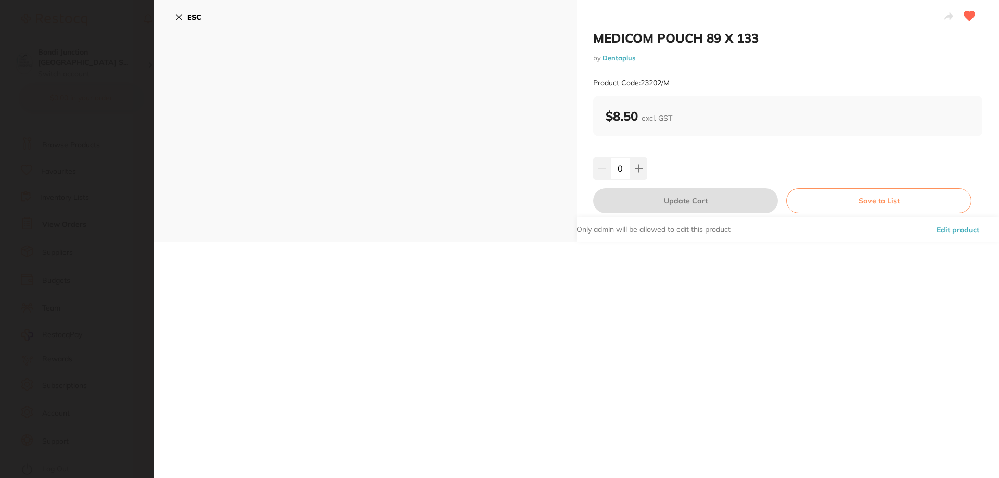
click at [187, 16] on button "ESC" at bounding box center [188, 17] width 27 height 18
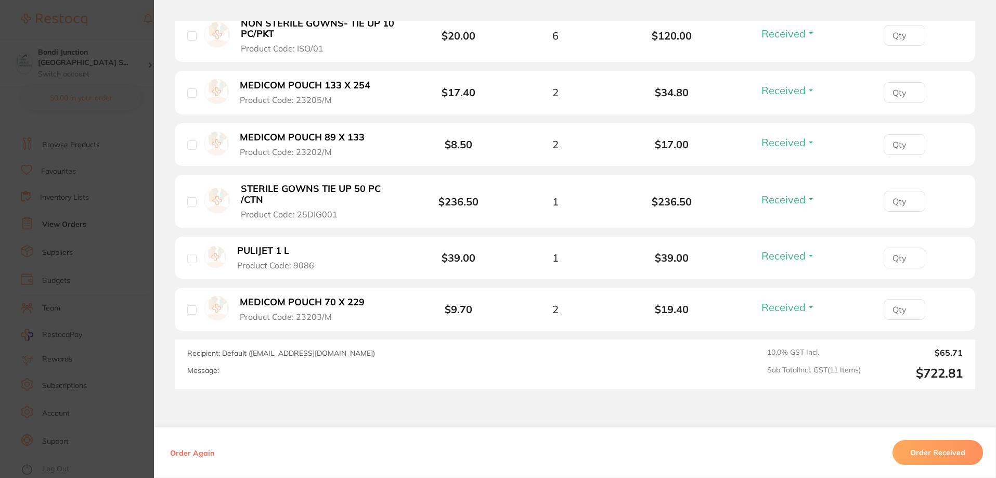
click at [322, 207] on button "STERILE GOWNS TIE UP 50 PC /CTN Product Code: 25DIG001" at bounding box center [321, 201] width 167 height 36
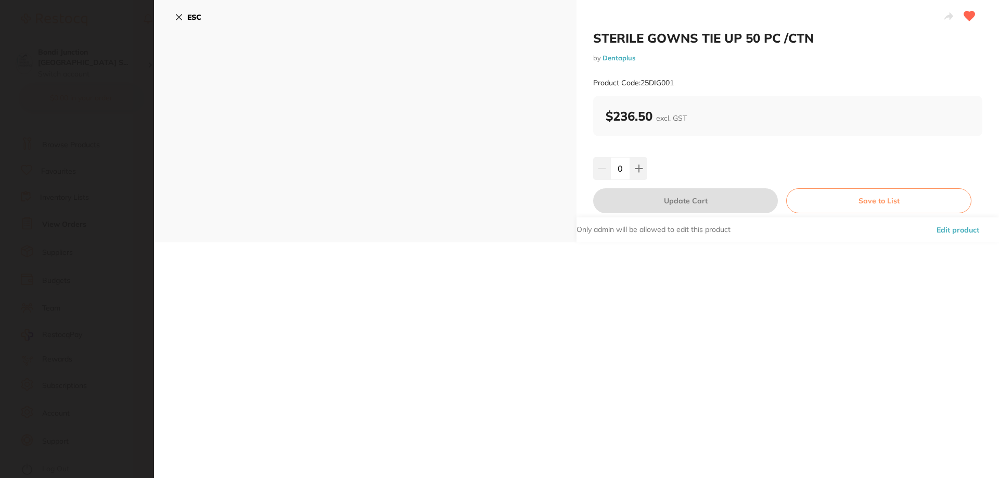
click at [185, 11] on button "ESC" at bounding box center [188, 17] width 27 height 18
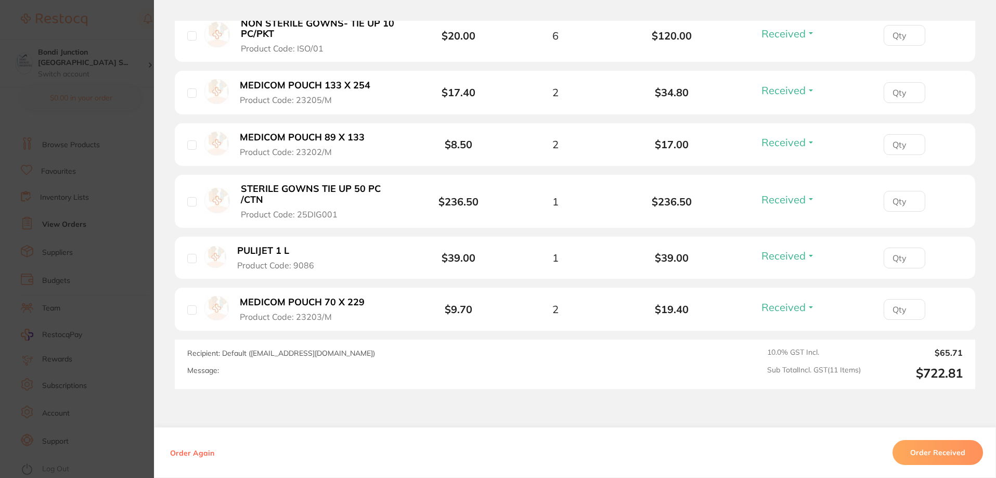
click at [290, 247] on button "PULIJET 1 L Product Code: 9086" at bounding box center [281, 257] width 95 height 25
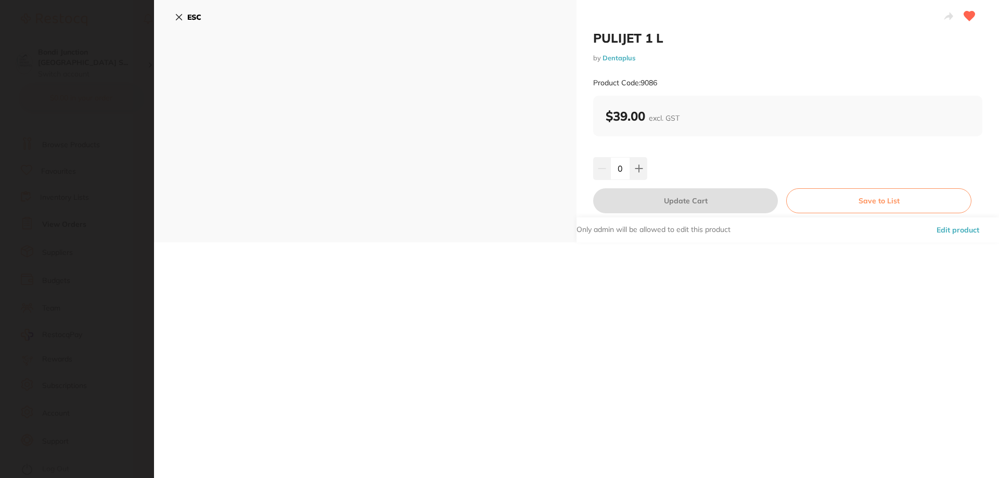
click at [186, 19] on button "ESC" at bounding box center [188, 17] width 27 height 18
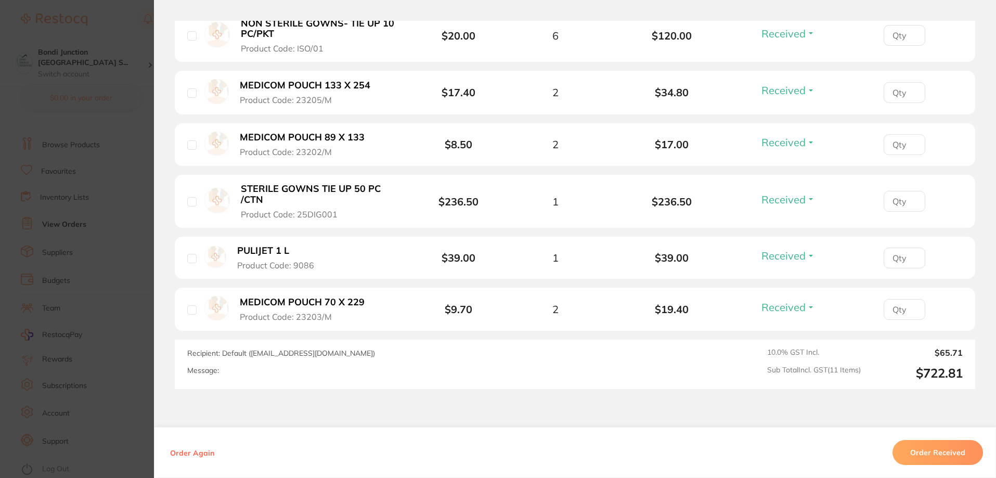
click at [263, 295] on li "MEDICOM POUCH 70 X 229 Product Code: 23203/M $9.70 2 $19.40 Received Received B…" at bounding box center [575, 310] width 801 height 44
click at [264, 305] on b "MEDICOM POUCH 70 X 229" at bounding box center [302, 302] width 125 height 11
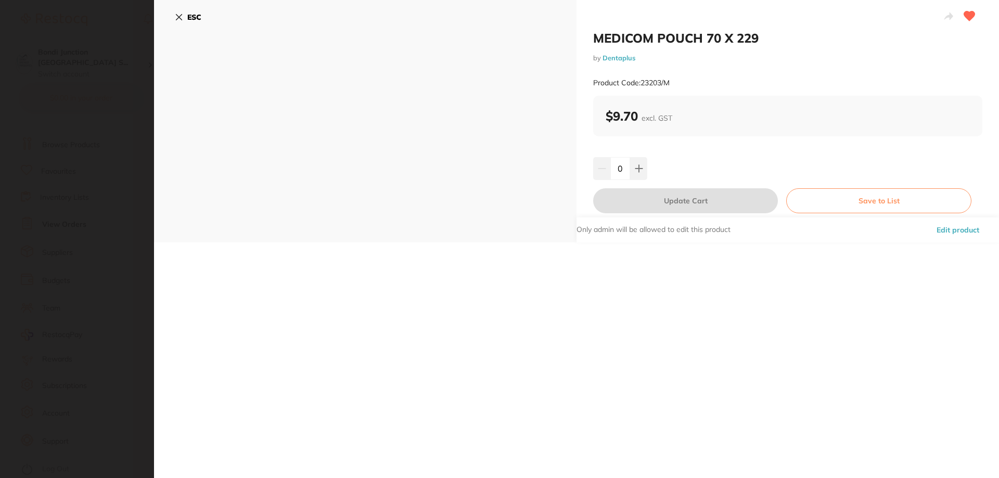
click at [176, 15] on icon at bounding box center [179, 17] width 8 height 8
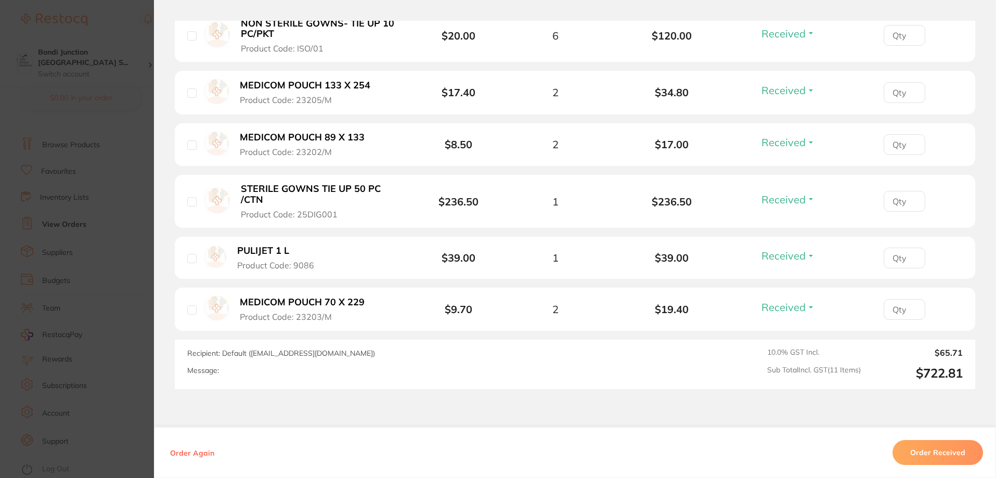
click at [62, 88] on section "Order ID: Restocq- 88229 Order Information 10 Received 1 Back Order Accepted Or…" at bounding box center [498, 239] width 996 height 478
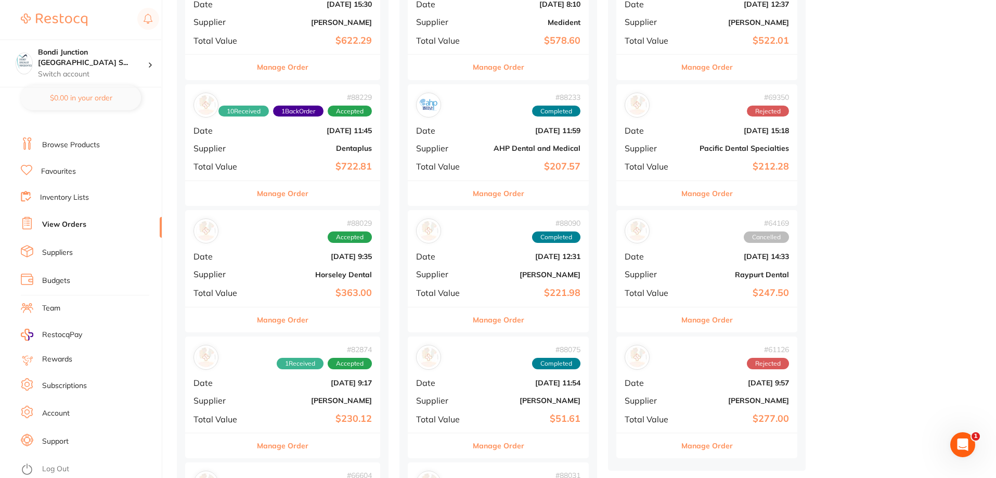
click at [288, 272] on b "Horseley Dental" at bounding box center [315, 275] width 113 height 8
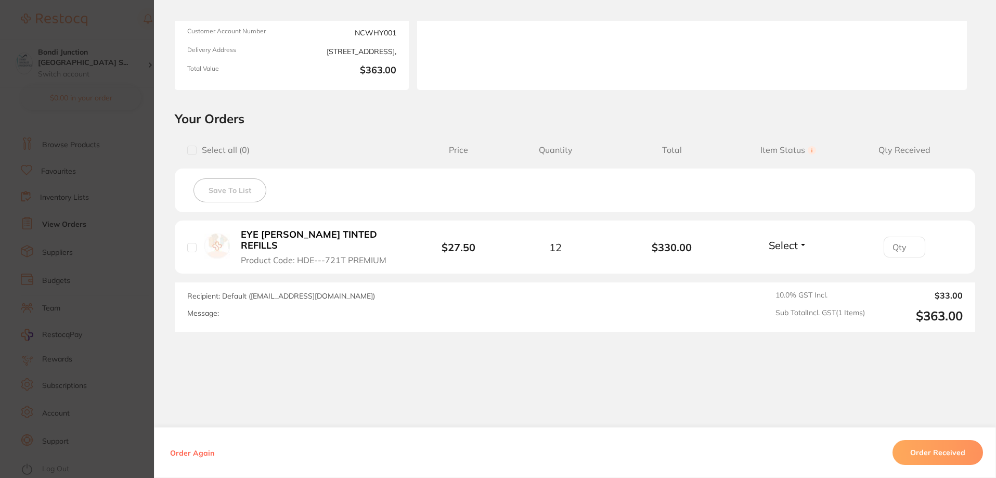
click at [289, 255] on span "Product Code: HDE---721T PREMIUM" at bounding box center [314, 259] width 146 height 9
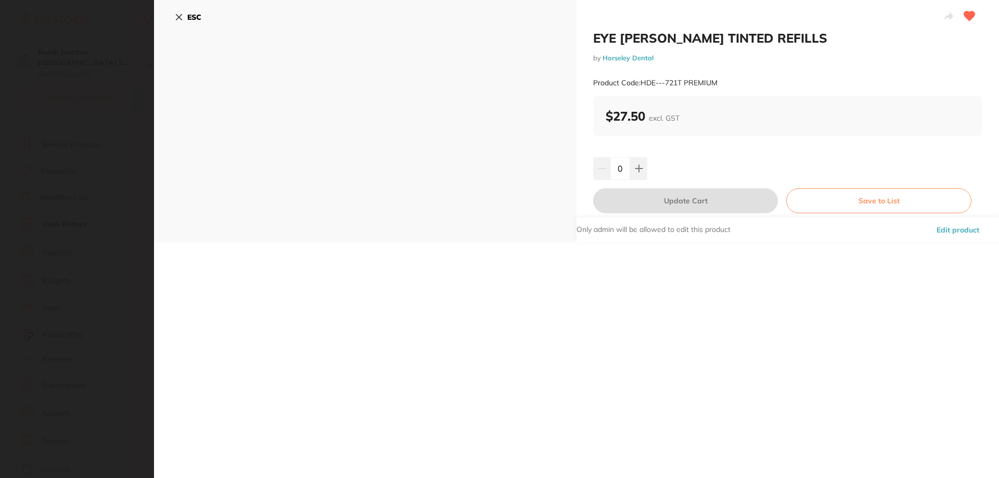
click at [110, 67] on section "EYE [PERSON_NAME] TINTED REFILLS by Horseley Dental Product Code: HDE---721T PR…" at bounding box center [499, 239] width 999 height 478
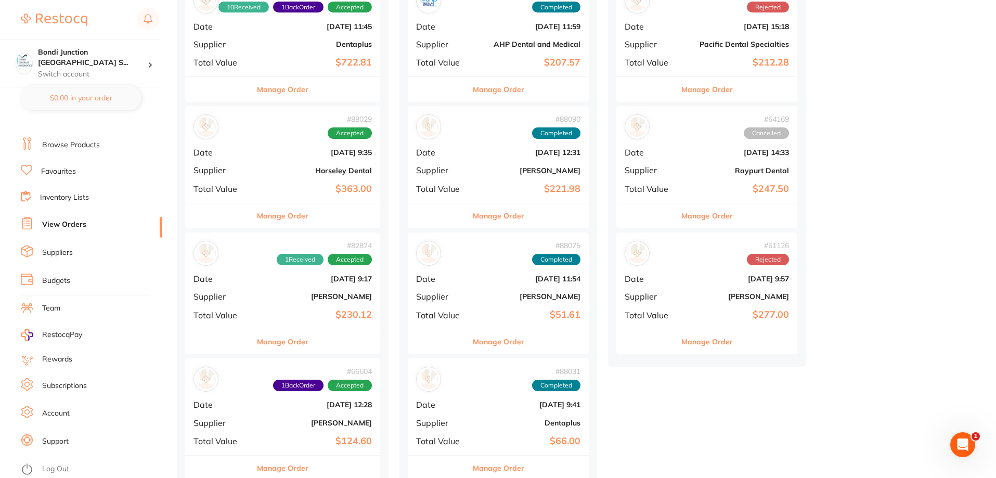
click at [245, 289] on div "# 82874 1 Received Accepted Date [DATE] 9:17 Supplier [PERSON_NAME] Total Value…" at bounding box center [282, 281] width 195 height 96
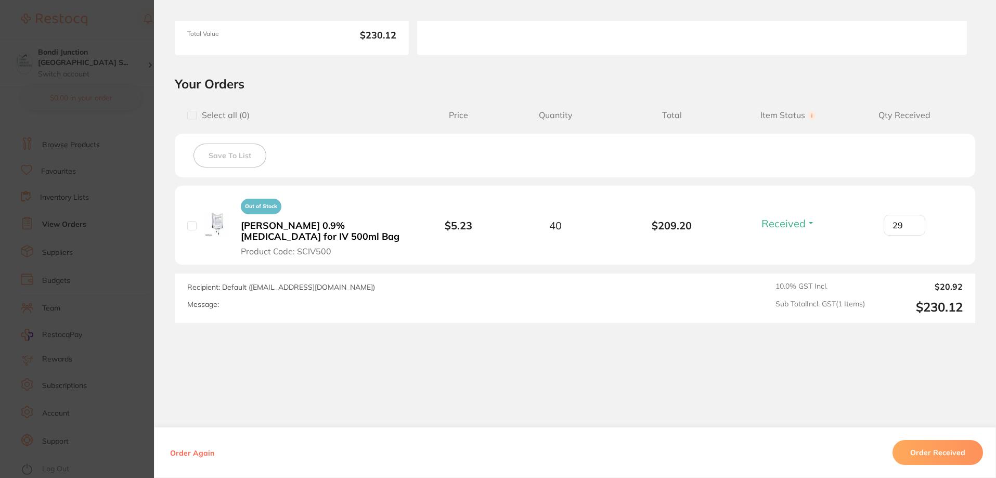
click at [99, 208] on section "Order ID: Restocq- 82874 Order Information 1 Received Accepted Order Order Date…" at bounding box center [498, 239] width 996 height 478
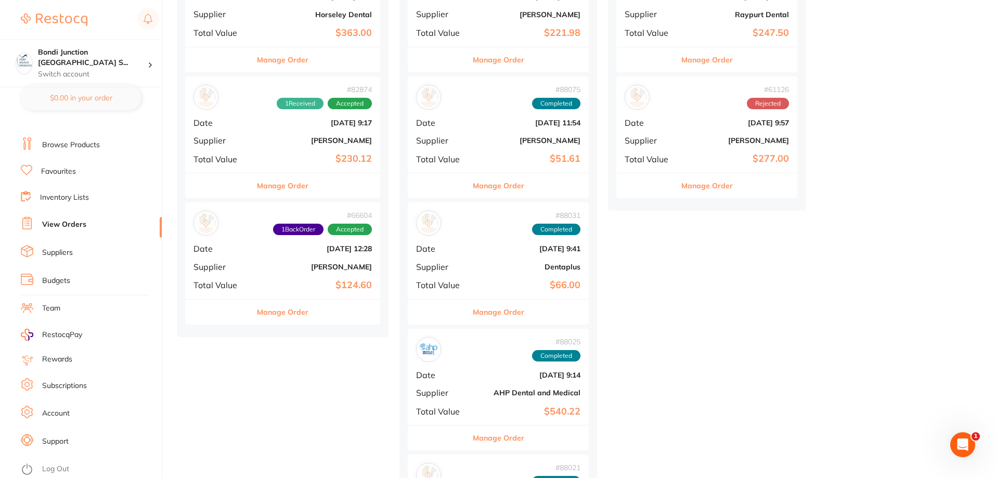
click at [283, 269] on b "[PERSON_NAME]" at bounding box center [315, 267] width 113 height 8
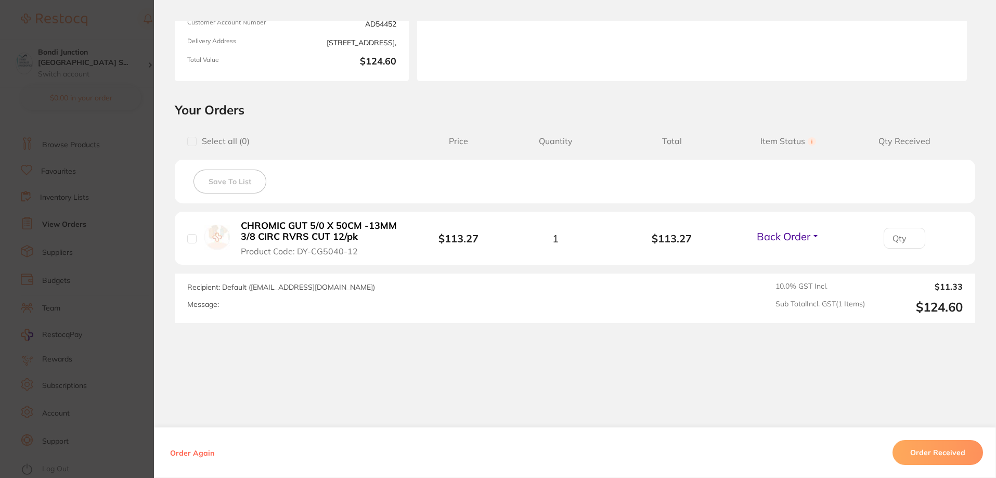
click at [116, 219] on section "Order ID: Restocq- 66604 Order Information 1 Back Order Accepted Order Order Da…" at bounding box center [498, 239] width 996 height 478
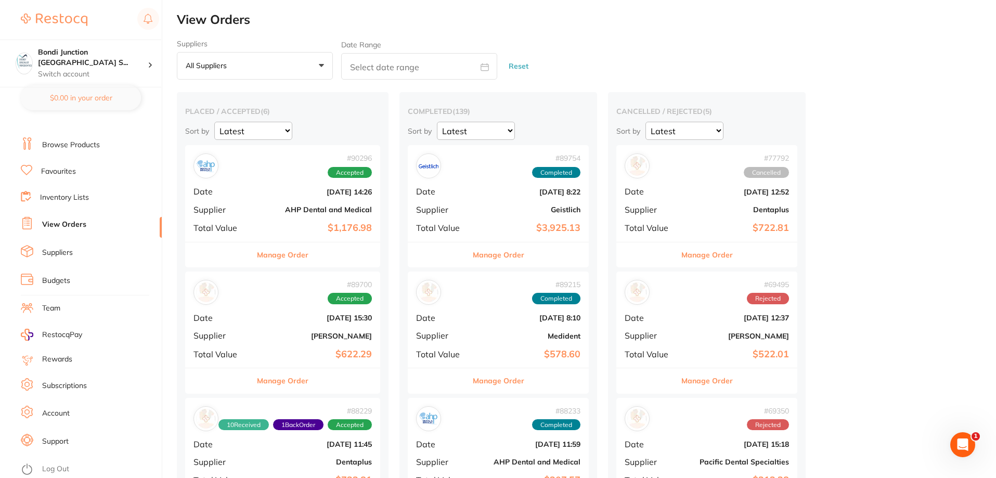
click at [492, 218] on div "# 89754 Completed Date [DATE] 8:22 Supplier Geistlich Total Value $3,925.13" at bounding box center [498, 193] width 181 height 96
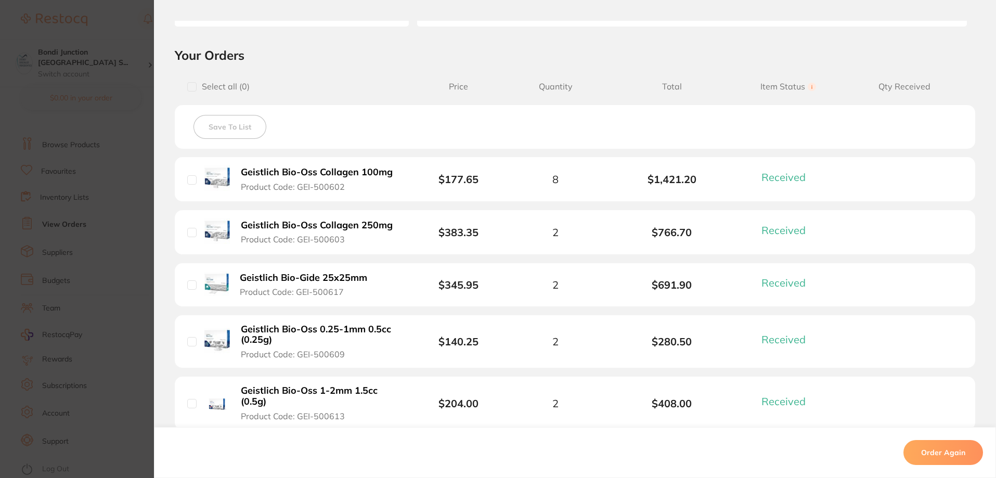
click at [30, 167] on section "Order ID: Restocq- 89754 Order Information 5 Received Completed Order Order Dat…" at bounding box center [498, 239] width 996 height 478
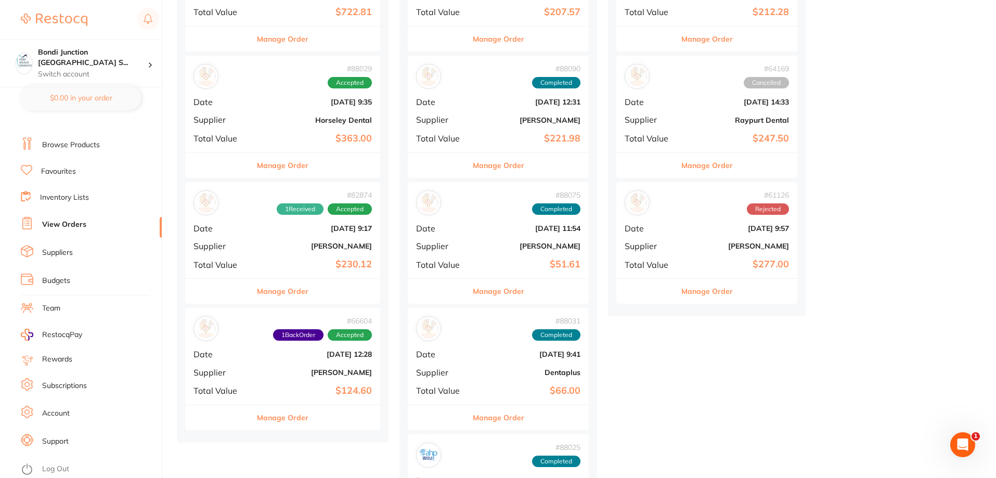
click at [468, 241] on span "Supplier" at bounding box center [442, 245] width 52 height 9
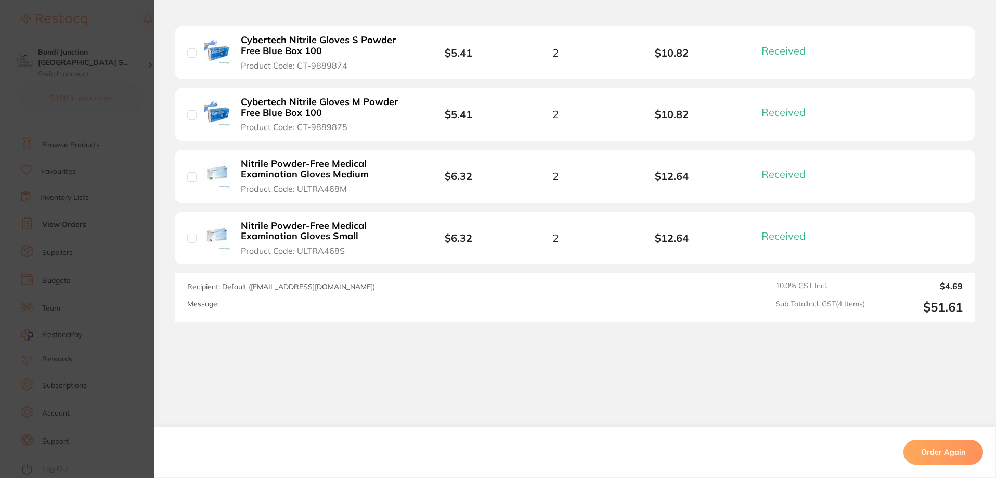
click at [135, 196] on section "Order ID: Restocq- 88075 Order Information 4 Received Completed Order Order Dat…" at bounding box center [498, 239] width 996 height 478
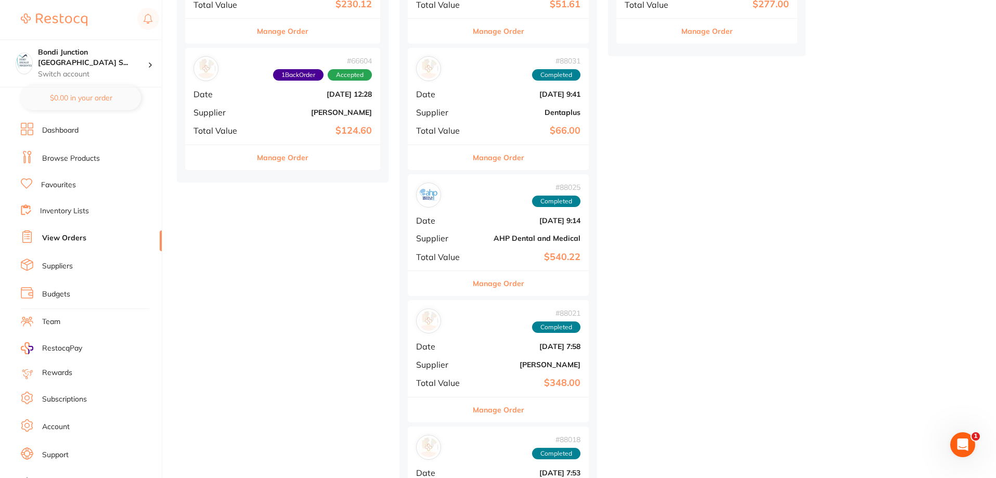
click at [466, 227] on div "# 88025 Completed Date [DATE] 9:14 Supplier AHP Dental and Medical Total Value …" at bounding box center [498, 222] width 181 height 96
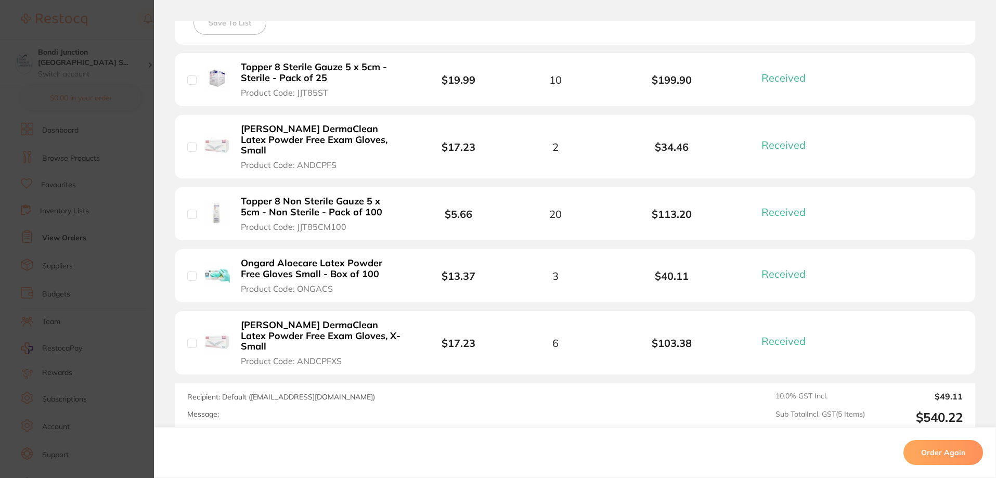
click at [283, 199] on b "Topper 8 Non Sterile Gauze 5 x 5cm - Non Sterile - Pack of 100" at bounding box center [321, 206] width 161 height 21
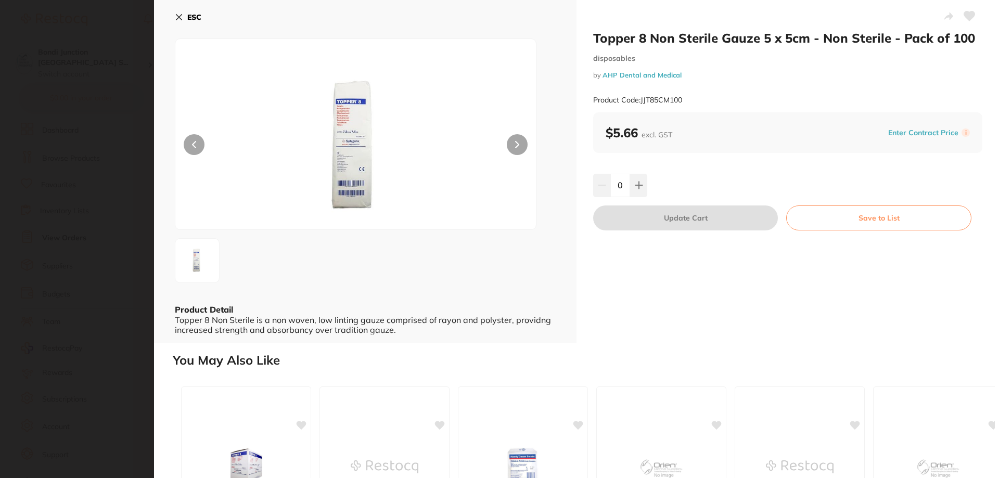
click at [964, 11] on icon at bounding box center [969, 16] width 11 height 10
click at [98, 213] on section "Topper 8 Non Sterile Gauze 5 x 5cm - Non Sterile - Pack of 100 disposables by A…" at bounding box center [499, 239] width 999 height 478
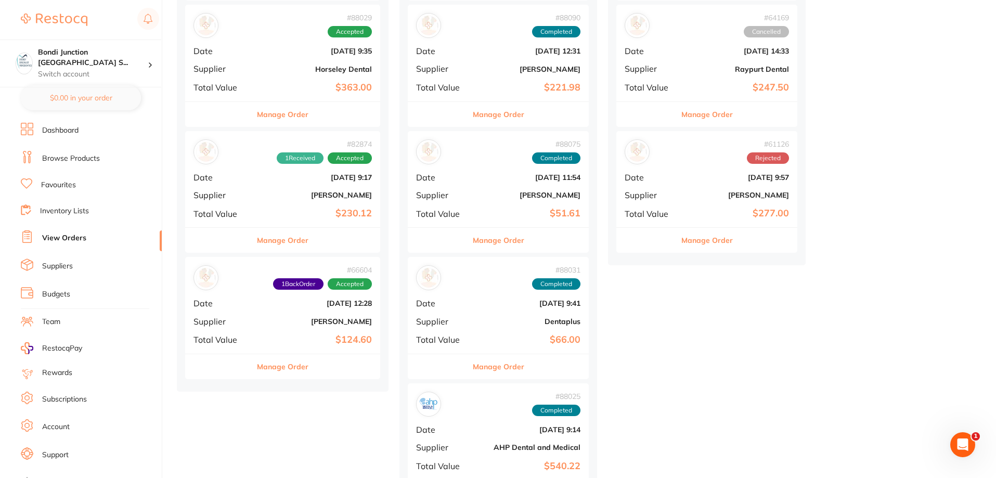
scroll to position [520, 0]
